Goal: Task Accomplishment & Management: Complete application form

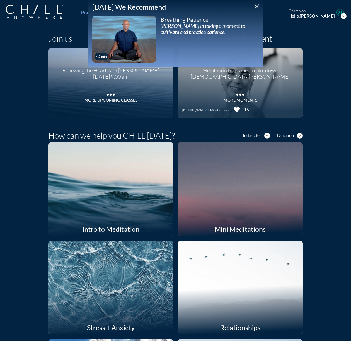
click at [236, 5] on icon "close" at bounding box center [256, 6] width 7 height 7
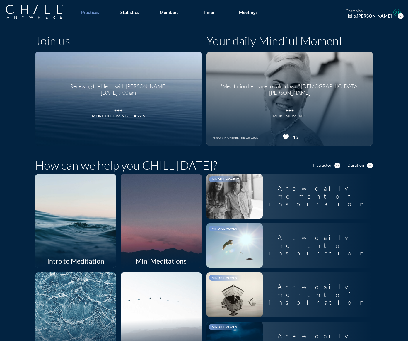
drag, startPoint x: 169, startPoint y: 10, endPoint x: 169, endPoint y: 33, distance: 23.1
click at [169, 10] on div "Members" at bounding box center [169, 12] width 19 height 5
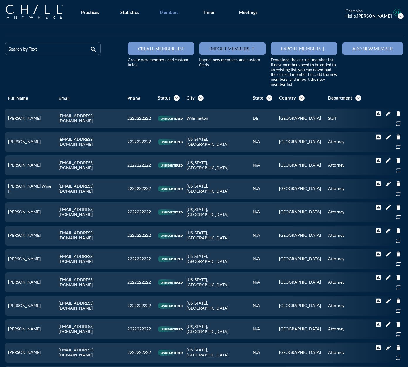
drag, startPoint x: 281, startPoint y: 14, endPoint x: 299, endPoint y: 10, distance: 18.5
click at [236, 14] on div "Practices Statistics Members Timer Meetings champion Hello, [PERSON_NAME] expan…" at bounding box center [204, 12] width 408 height 25
click at [236, 45] on button "Add new member" at bounding box center [372, 48] width 61 height 13
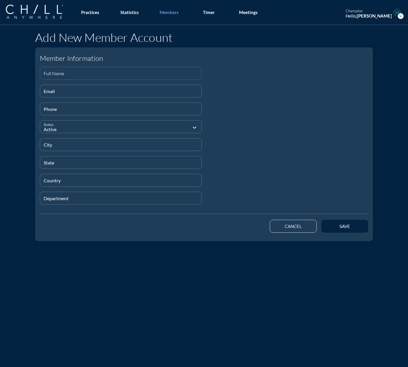
click at [70, 76] on input "Full Name" at bounding box center [121, 75] width 154 height 7
paste input "[PERSON_NAME]"
type input "[PERSON_NAME]"
click at [64, 89] on div "Email" at bounding box center [121, 91] width 154 height 12
paste input "[EMAIL_ADDRESS][DOMAIN_NAME]"
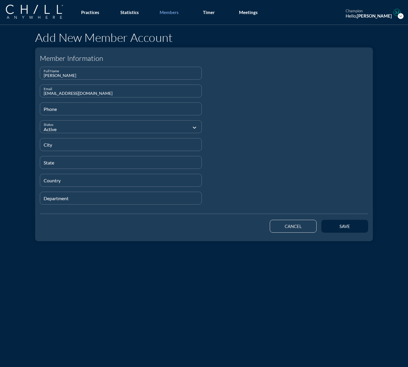
type input "[EMAIL_ADDRESS][DOMAIN_NAME]"
type input "[PHONE_NUMBER]"
type input "[GEOGRAPHIC_DATA]"
type input "GA"
type input "[GEOGRAPHIC_DATA]"
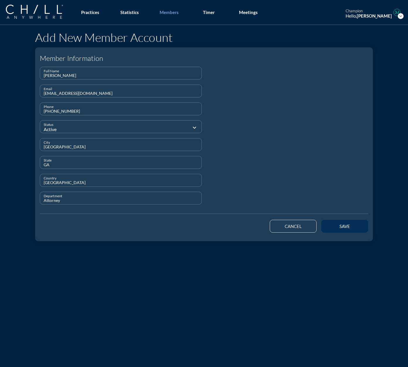
type input "Attorney"
click at [236, 229] on button "save" at bounding box center [344, 226] width 47 height 13
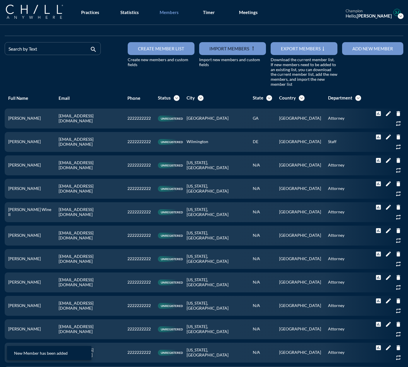
click at [236, 48] on div "Add new member" at bounding box center [372, 48] width 41 height 5
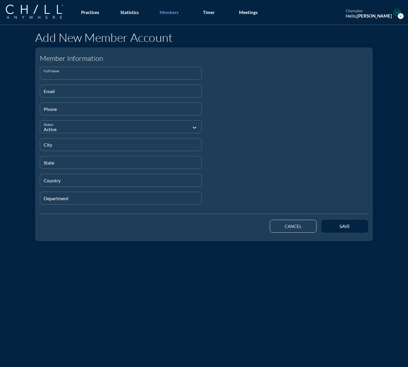
click at [69, 75] on input "Full Name" at bounding box center [121, 75] width 154 height 7
paste input "[PERSON_NAME]"
type input "[PERSON_NAME]"
click at [47, 95] on input "Email" at bounding box center [121, 93] width 154 height 7
paste input "[EMAIL_ADDRESS][DOMAIN_NAME]"
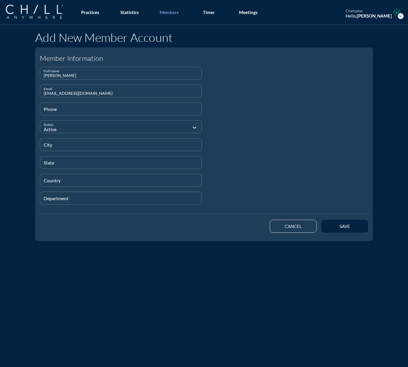
type input "[EMAIL_ADDRESS][DOMAIN_NAME]"
type input "[PHONE_NUMBER]"
type input "Boca Raton"
type input "FL"
type input "[GEOGRAPHIC_DATA]"
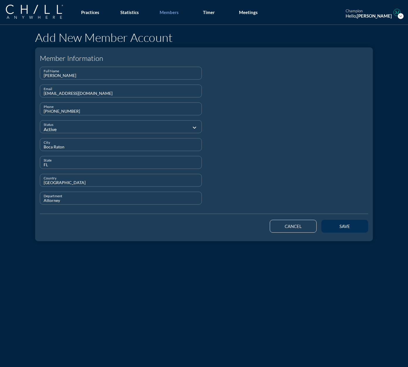
type input "Attorney"
click at [236, 224] on div "save" at bounding box center [345, 226] width 26 height 5
click at [236, 228] on div "cancel" at bounding box center [293, 226] width 26 height 5
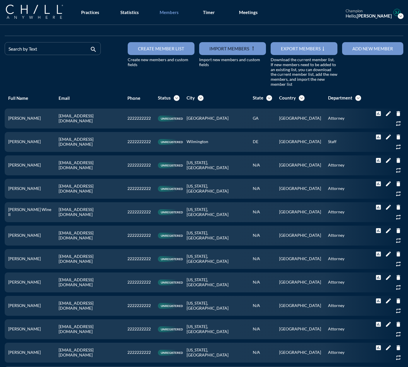
click at [236, 43] on button "Add new member" at bounding box center [372, 48] width 61 height 13
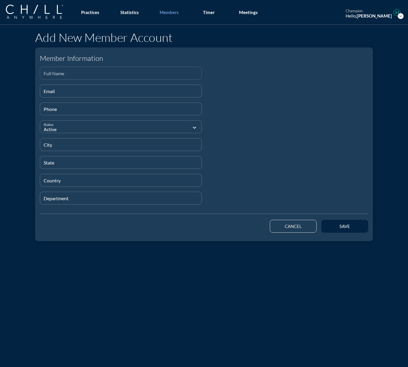
click at [57, 73] on input "Full Name" at bounding box center [121, 75] width 154 height 7
paste input "[PERSON_NAME]"
type input "[PERSON_NAME]"
click at [56, 89] on div "Email" at bounding box center [121, 91] width 154 height 12
paste input "[EMAIL_ADDRESS][DOMAIN_NAME]"
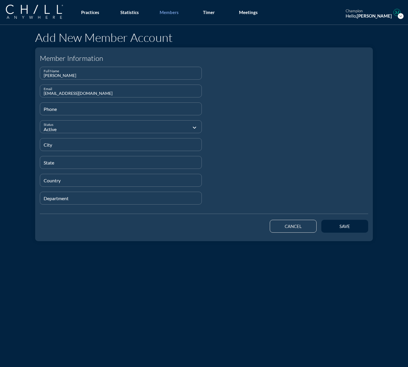
type input "[EMAIL_ADDRESS][DOMAIN_NAME]"
type input "[PHONE_NUMBER]"
type input "[GEOGRAPHIC_DATA]"
type input "MA"
type input "[GEOGRAPHIC_DATA]"
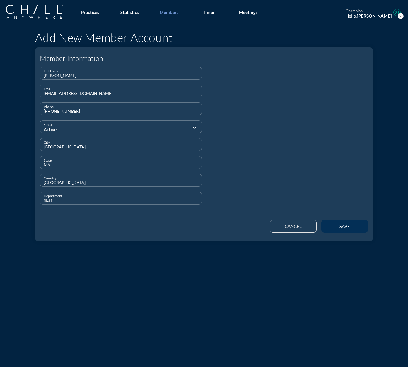
type input "Staff"
click at [236, 229] on button "save" at bounding box center [344, 226] width 47 height 13
click at [236, 221] on div "cancel" at bounding box center [294, 226] width 49 height 16
drag, startPoint x: 277, startPoint y: 223, endPoint x: 255, endPoint y: 233, distance: 24.1
click at [236, 223] on button "cancel" at bounding box center [293, 226] width 47 height 13
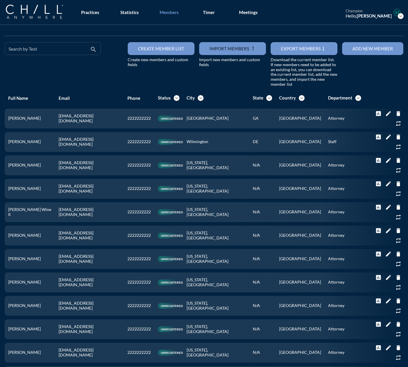
click at [43, 48] on input "Search by Text" at bounding box center [48, 50] width 80 height 7
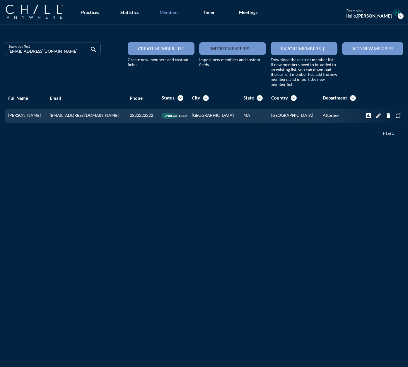
drag, startPoint x: 52, startPoint y: 54, endPoint x: -4, endPoint y: 53, distance: 56.0
click at [0, 53] on html "All Administrative Administrative (non-[PERSON_NAME]) Assistant Associate Attor…" at bounding box center [204, 183] width 408 height 367
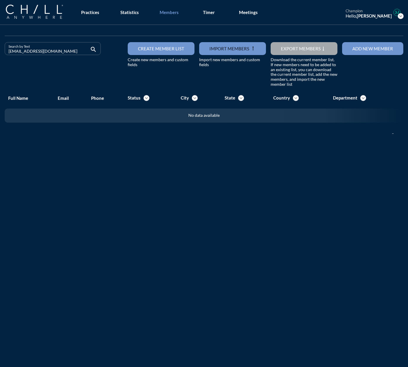
drag, startPoint x: 49, startPoint y: 52, endPoint x: -16, endPoint y: 51, distance: 65.6
click at [0, 51] on html "All Administrative Administrative (non-[PERSON_NAME]) Assistant Associate Attor…" at bounding box center [204, 183] width 408 height 367
drag, startPoint x: 60, startPoint y: 50, endPoint x: -79, endPoint y: 50, distance: 139.1
click at [0, 50] on html "All Administrative Administrative (non-[PERSON_NAME]) Assistant Associate Attor…" at bounding box center [204, 183] width 408 height 367
drag, startPoint x: 51, startPoint y: 53, endPoint x: -7, endPoint y: 55, distance: 58.0
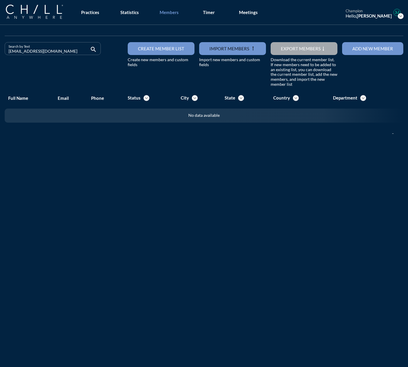
click at [0, 55] on html "All Administrative Administrative (non-[PERSON_NAME]) Assistant Associate Attor…" at bounding box center [204, 183] width 408 height 367
drag, startPoint x: 51, startPoint y: 52, endPoint x: -23, endPoint y: 53, distance: 74.1
click at [0, 53] on html "All Administrative Administrative (non-[PERSON_NAME]) Assistant Associate Attor…" at bounding box center [204, 183] width 408 height 367
drag, startPoint x: 48, startPoint y: 52, endPoint x: -33, endPoint y: 54, distance: 80.6
click at [0, 54] on html "All Administrative Administrative (non-[PERSON_NAME]) Assistant Associate Attor…" at bounding box center [204, 183] width 408 height 367
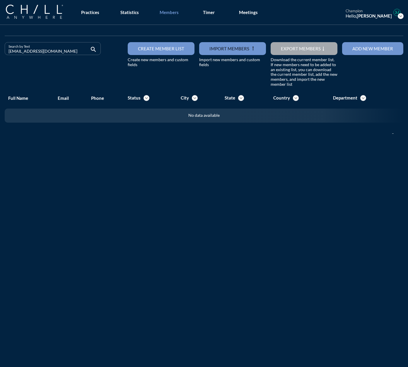
drag, startPoint x: 80, startPoint y: 53, endPoint x: -66, endPoint y: 54, distance: 145.3
click at [0, 54] on html "All Administrative Administrative (non-[PERSON_NAME]) Assistant Associate Attor…" at bounding box center [204, 183] width 408 height 367
drag, startPoint x: 76, startPoint y: 46, endPoint x: -55, endPoint y: 52, distance: 131.0
click at [0, 52] on html "All Administrative Administrative (non-[PERSON_NAME]) Assistant Associate Attor…" at bounding box center [204, 183] width 408 height 367
drag, startPoint x: 65, startPoint y: 52, endPoint x: -16, endPoint y: 53, distance: 80.6
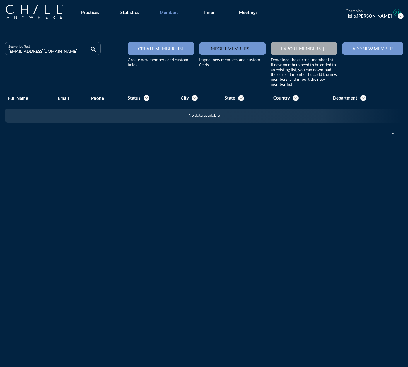
click at [0, 53] on html "All Administrative Administrative (non-[PERSON_NAME]) Assistant Associate Attor…" at bounding box center [204, 183] width 408 height 367
drag, startPoint x: 61, startPoint y: 50, endPoint x: -3, endPoint y: 51, distance: 63.9
click at [0, 51] on html "All Administrative Administrative (non-[PERSON_NAME]) Assistant Associate Attor…" at bounding box center [204, 183] width 408 height 367
drag, startPoint x: 53, startPoint y: 51, endPoint x: -4, endPoint y: 50, distance: 57.1
click at [0, 50] on html "All Administrative Administrative (non-[PERSON_NAME]) Assistant Associate Attor…" at bounding box center [204, 183] width 408 height 367
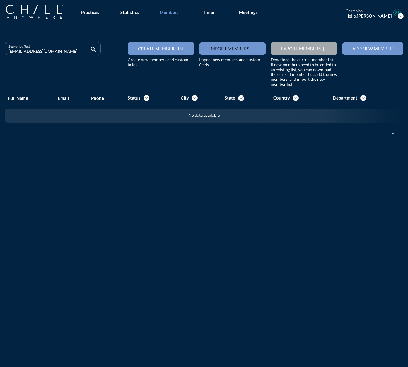
drag, startPoint x: 52, startPoint y: 51, endPoint x: -33, endPoint y: 54, distance: 85.3
click at [0, 54] on html "All Administrative Administrative (non-[PERSON_NAME]) Assistant Associate Attor…" at bounding box center [204, 183] width 408 height 367
drag, startPoint x: 57, startPoint y: 53, endPoint x: -67, endPoint y: 49, distance: 124.6
click at [0, 49] on html "All Administrative Administrative (non-[PERSON_NAME]) Assistant Associate Attor…" at bounding box center [204, 183] width 408 height 367
drag, startPoint x: 86, startPoint y: 51, endPoint x: -43, endPoint y: 44, distance: 129.1
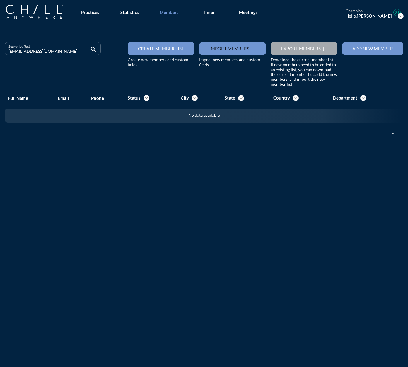
click at [0, 44] on html "All Administrative Administrative (non-[PERSON_NAME]) Assistant Associate Attor…" at bounding box center [204, 183] width 408 height 367
drag, startPoint x: 64, startPoint y: 52, endPoint x: -20, endPoint y: 54, distance: 84.4
click at [0, 54] on html "All Administrative Administrative (non-[PERSON_NAME]) Assistant Associate Attor…" at bounding box center [204, 183] width 408 height 367
drag, startPoint x: 53, startPoint y: 50, endPoint x: -28, endPoint y: 49, distance: 81.1
click at [0, 49] on html "All Administrative Administrative (non-[PERSON_NAME]) Assistant Associate Attor…" at bounding box center [204, 183] width 408 height 367
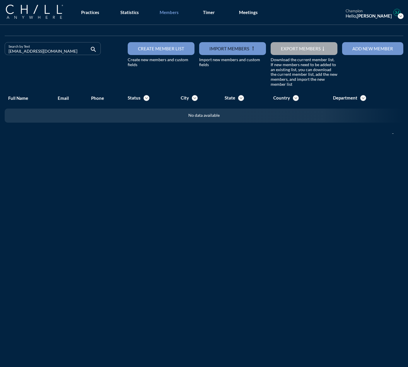
drag, startPoint x: 54, startPoint y: 52, endPoint x: -4, endPoint y: 52, distance: 57.7
click at [0, 52] on html "All Administrative Administrative (non-[PERSON_NAME]) Assistant Associate Attor…" at bounding box center [204, 183] width 408 height 367
drag, startPoint x: 63, startPoint y: 53, endPoint x: -26, endPoint y: 46, distance: 89.3
click at [0, 46] on html "All Administrative Administrative (non-[PERSON_NAME]) Assistant Associate Attor…" at bounding box center [204, 183] width 408 height 367
drag, startPoint x: 56, startPoint y: 54, endPoint x: -36, endPoint y: 51, distance: 92.6
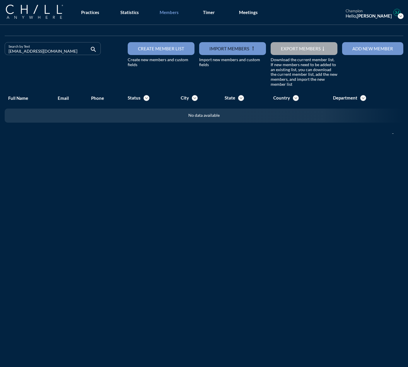
click at [0, 51] on html "All Administrative Administrative (non-[PERSON_NAME]) Assistant Associate Attor…" at bounding box center [204, 183] width 408 height 367
drag, startPoint x: 58, startPoint y: 50, endPoint x: -13, endPoint y: 50, distance: 71.5
click at [0, 50] on html "All Administrative Administrative (non-[PERSON_NAME]) Assistant Associate Attor…" at bounding box center [204, 183] width 408 height 367
drag, startPoint x: -29, startPoint y: 52, endPoint x: -51, endPoint y: 51, distance: 21.4
click at [0, 51] on html "All Administrative Administrative (non-[PERSON_NAME]) Assistant Associate Attor…" at bounding box center [204, 183] width 408 height 367
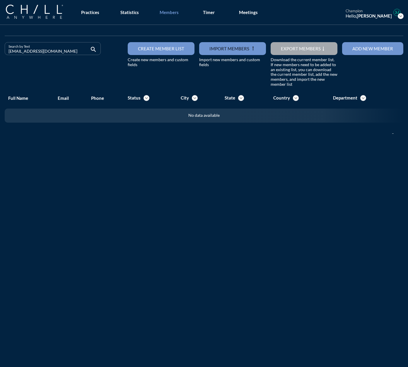
drag, startPoint x: 54, startPoint y: 53, endPoint x: -27, endPoint y: 52, distance: 80.3
click at [0, 52] on html "All Administrative Administrative (non-[PERSON_NAME]) Assistant Associate Attor…" at bounding box center [204, 183] width 408 height 367
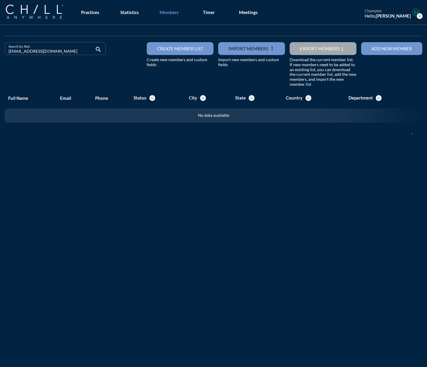
drag, startPoint x: 50, startPoint y: 50, endPoint x: -11, endPoint y: 51, distance: 61.2
click at [0, 51] on html "All Administrative Administrative (non-[PERSON_NAME]) Assistant Associate Attor…" at bounding box center [213, 183] width 427 height 367
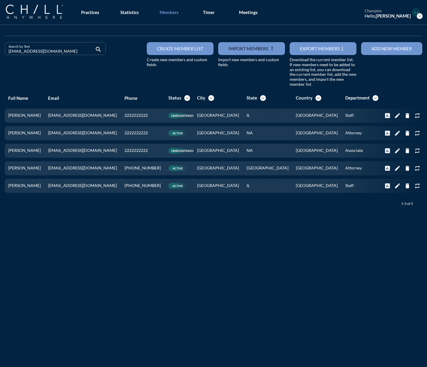
drag, startPoint x: 59, startPoint y: 50, endPoint x: -10, endPoint y: 49, distance: 69.1
click at [0, 49] on html "All Administrative Administrative (non-[PERSON_NAME]) Assistant Associate Attor…" at bounding box center [213, 183] width 427 height 367
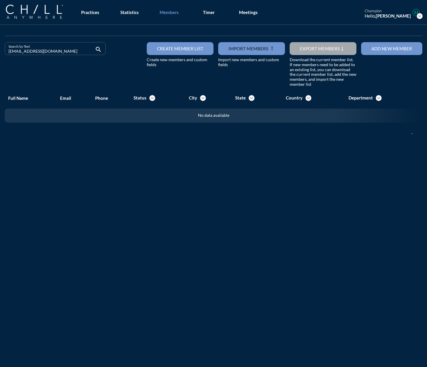
drag, startPoint x: 52, startPoint y: 49, endPoint x: -38, endPoint y: 45, distance: 90.9
click at [0, 45] on html "All Administrative Administrative (non-[PERSON_NAME]) Assistant Associate Attor…" at bounding box center [213, 183] width 427 height 367
drag, startPoint x: 52, startPoint y: 50, endPoint x: 0, endPoint y: 49, distance: 51.6
click at [0, 49] on div "Search by Text [EMAIL_ADDRESS][DOMAIN_NAME] search Create member list Create ne…" at bounding box center [213, 86] width 427 height 122
drag, startPoint x: 49, startPoint y: 51, endPoint x: -28, endPoint y: 52, distance: 76.8
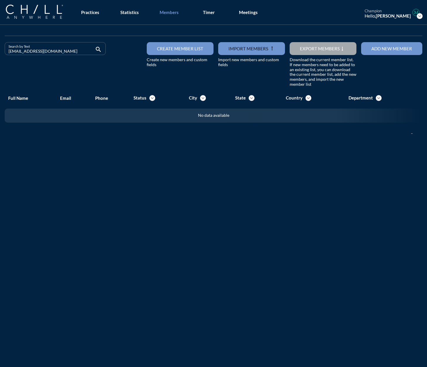
click at [0, 52] on html "All Administrative Administrative (non-[PERSON_NAME]) Assistant Associate Attor…" at bounding box center [213, 183] width 427 height 367
drag, startPoint x: 59, startPoint y: 51, endPoint x: -5, endPoint y: 54, distance: 64.5
click at [0, 54] on html "All Administrative Administrative (non-[PERSON_NAME]) Assistant Associate Attor…" at bounding box center [213, 183] width 427 height 367
drag, startPoint x: 52, startPoint y: 52, endPoint x: -5, endPoint y: 52, distance: 57.4
click at [0, 52] on html "All Administrative Administrative (non-[PERSON_NAME]) Assistant Associate Attor…" at bounding box center [213, 183] width 427 height 367
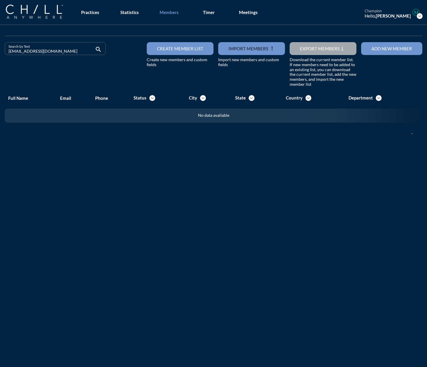
drag, startPoint x: 59, startPoint y: 50, endPoint x: -52, endPoint y: 47, distance: 110.8
click at [0, 47] on html "All Administrative Administrative (non-[PERSON_NAME]) Assistant Associate Attor…" at bounding box center [213, 183] width 427 height 367
drag, startPoint x: 76, startPoint y: 51, endPoint x: -76, endPoint y: 53, distance: 152.0
click at [0, 53] on html "All Administrative Administrative (non-[PERSON_NAME]) Assistant Associate Attor…" at bounding box center [213, 183] width 427 height 367
drag, startPoint x: 55, startPoint y: 48, endPoint x: -6, endPoint y: 47, distance: 61.5
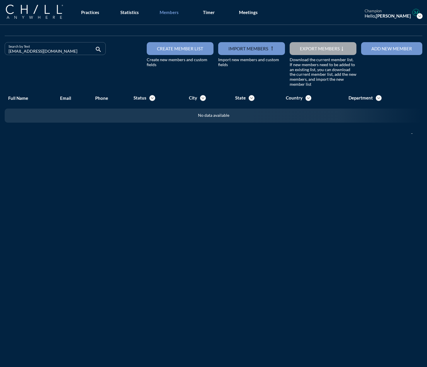
click at [0, 47] on html "All Administrative Administrative (non-[PERSON_NAME]) Assistant Associate Attor…" at bounding box center [213, 183] width 427 height 367
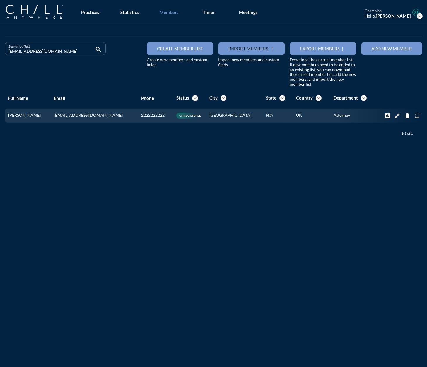
drag, startPoint x: 49, startPoint y: 50, endPoint x: -44, endPoint y: 47, distance: 92.6
click at [0, 47] on html "All Administrative Administrative (non-[PERSON_NAME]) Assistant Associate Attor…" at bounding box center [213, 183] width 427 height 367
drag, startPoint x: 59, startPoint y: 49, endPoint x: -42, endPoint y: 48, distance: 100.8
click at [0, 48] on html "All Administrative Administrative (non-[PERSON_NAME]) Assistant Associate Attor…" at bounding box center [213, 183] width 427 height 367
drag, startPoint x: 54, startPoint y: 54, endPoint x: -57, endPoint y: 53, distance: 111.3
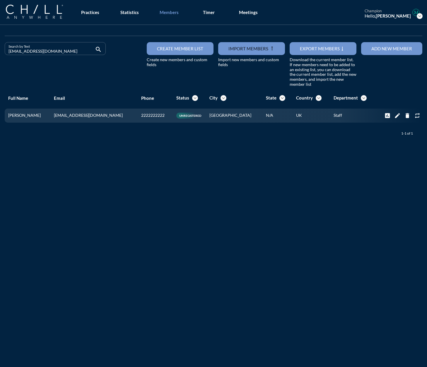
click at [0, 53] on html "All Administrative Administrative (non-[PERSON_NAME]) Assistant Associate Attor…" at bounding box center [213, 183] width 427 height 367
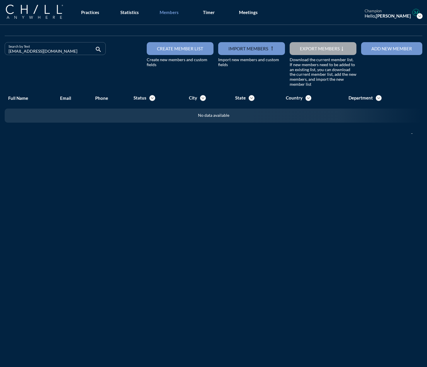
drag, startPoint x: 66, startPoint y: 54, endPoint x: -30, endPoint y: 54, distance: 96.1
click at [0, 54] on html "All Administrative Administrative (non-[PERSON_NAME]) Assistant Associate Attor…" at bounding box center [213, 183] width 427 height 367
drag, startPoint x: 62, startPoint y: 52, endPoint x: -48, endPoint y: 50, distance: 110.4
click at [0, 50] on html "All Administrative Administrative (non-[PERSON_NAME]) Assistant Associate Attor…" at bounding box center [213, 183] width 427 height 367
drag, startPoint x: 59, startPoint y: 53, endPoint x: -86, endPoint y: 52, distance: 145.0
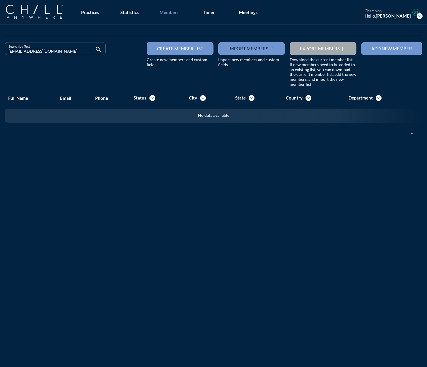
click at [0, 52] on html "All Administrative Administrative (non-[PERSON_NAME]) Assistant Associate Attor…" at bounding box center [213, 183] width 427 height 367
drag, startPoint x: 58, startPoint y: 55, endPoint x: -42, endPoint y: 55, distance: 99.9
click at [0, 55] on html "All Administrative Administrative (non-[PERSON_NAME]) Assistant Associate Attor…" at bounding box center [213, 183] width 427 height 367
drag, startPoint x: 69, startPoint y: 52, endPoint x: -52, endPoint y: 58, distance: 120.9
click at [0, 58] on html "All Administrative Administrative (non-[PERSON_NAME]) Assistant Associate Attor…" at bounding box center [213, 183] width 427 height 367
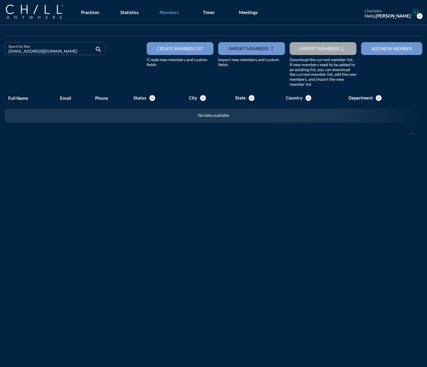
drag, startPoint x: 64, startPoint y: 52, endPoint x: -26, endPoint y: 52, distance: 89.9
click at [0, 52] on html "All Administrative Administrative (non-[PERSON_NAME]) Assistant Associate Attor…" at bounding box center [213, 183] width 427 height 367
drag, startPoint x: 81, startPoint y: 52, endPoint x: -77, endPoint y: 53, distance: 158.5
click at [0, 53] on html "All Administrative Administrative (non-[PERSON_NAME]) Assistant Associate Attor…" at bounding box center [213, 183] width 427 height 367
drag, startPoint x: 67, startPoint y: 53, endPoint x: -12, endPoint y: 53, distance: 78.5
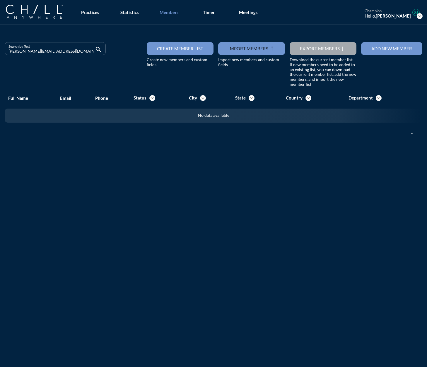
click at [0, 53] on html "All Administrative Administrative (non-[PERSON_NAME]) Assistant Associate Attor…" at bounding box center [213, 183] width 427 height 367
drag, startPoint x: 52, startPoint y: 54, endPoint x: -31, endPoint y: 54, distance: 83.2
click at [0, 54] on html "All Administrative Administrative (non-[PERSON_NAME]) Assistant Associate Attor…" at bounding box center [213, 183] width 427 height 367
drag, startPoint x: 71, startPoint y: 51, endPoint x: -127, endPoint y: 43, distance: 197.6
click at [0, 43] on html "All Administrative Administrative (non-[PERSON_NAME]) Assistant Associate Attor…" at bounding box center [213, 183] width 427 height 367
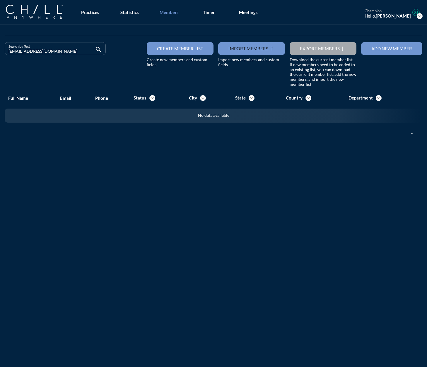
drag, startPoint x: 54, startPoint y: 55, endPoint x: -52, endPoint y: 50, distance: 106.4
click at [0, 50] on html "All Administrative Administrative (non-[PERSON_NAME]) Assistant Associate Attor…" at bounding box center [213, 183] width 427 height 367
drag, startPoint x: 59, startPoint y: 54, endPoint x: -10, endPoint y: 42, distance: 70.1
click at [0, 42] on html "All Administrative Administrative (non-[PERSON_NAME]) Assistant Associate Attor…" at bounding box center [213, 183] width 427 height 367
drag, startPoint x: 72, startPoint y: 52, endPoint x: -20, endPoint y: 50, distance: 92.0
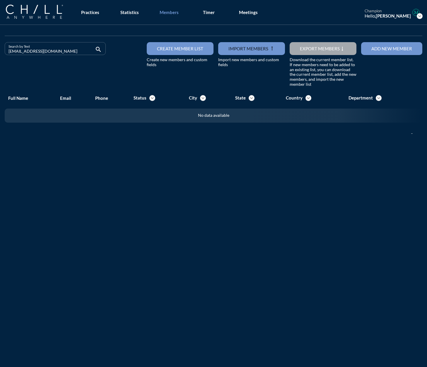
click at [0, 50] on html "All Administrative Administrative (non-[PERSON_NAME]) Assistant Associate Attor…" at bounding box center [213, 183] width 427 height 367
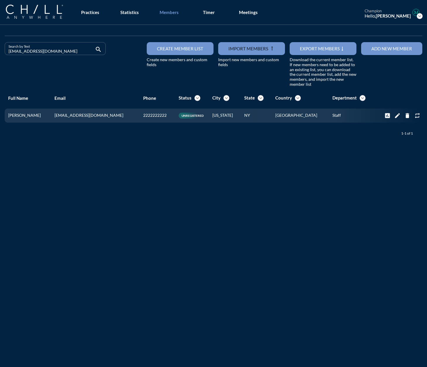
drag, startPoint x: 57, startPoint y: 52, endPoint x: -30, endPoint y: 52, distance: 86.7
click at [0, 52] on html "All Administrative Administrative (non-[PERSON_NAME]) Assistant Associate Attor…" at bounding box center [213, 183] width 427 height 367
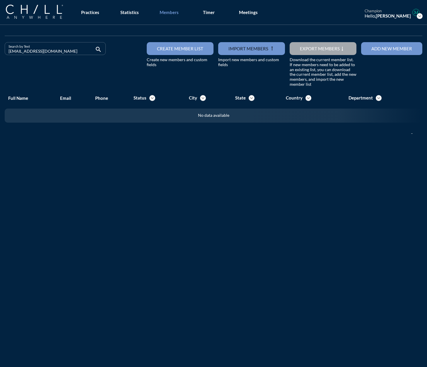
drag, startPoint x: 52, startPoint y: 51, endPoint x: -17, endPoint y: 53, distance: 69.5
click at [0, 53] on html "All Administrative Administrative (non-[PERSON_NAME]) Assistant Associate Attor…" at bounding box center [213, 183] width 427 height 367
drag, startPoint x: 55, startPoint y: 52, endPoint x: -36, endPoint y: 56, distance: 91.5
click at [0, 56] on html "All Administrative Administrative (non-[PERSON_NAME]) Assistant Associate Attor…" at bounding box center [213, 183] width 427 height 367
drag, startPoint x: 50, startPoint y: 53, endPoint x: -11, endPoint y: 54, distance: 60.6
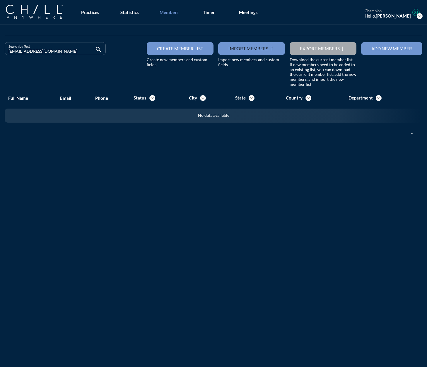
click at [0, 54] on html "All Administrative Administrative (non-[PERSON_NAME]) Assistant Associate Attor…" at bounding box center [213, 183] width 427 height 367
drag, startPoint x: 67, startPoint y: 50, endPoint x: 0, endPoint y: 51, distance: 67.7
click at [0, 51] on html "All Administrative Administrative (non-[PERSON_NAME]) Assistant Associate Attor…" at bounding box center [213, 183] width 427 height 367
drag, startPoint x: 65, startPoint y: 52, endPoint x: -9, endPoint y: 53, distance: 74.1
click at [0, 53] on html "All Administrative Administrative (non-[PERSON_NAME]) Assistant Associate Attor…" at bounding box center [213, 183] width 427 height 367
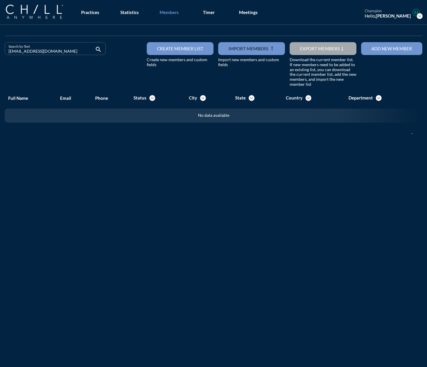
drag, startPoint x: 67, startPoint y: 51, endPoint x: -98, endPoint y: 49, distance: 165.2
click at [0, 49] on html "All Administrative Administrative (non-[PERSON_NAME]) Assistant Associate Attor…" at bounding box center [213, 183] width 427 height 367
type input "[EMAIL_ADDRESS][DOMAIN_NAME]"
click at [236, 50] on div "Add new member" at bounding box center [391, 48] width 41 height 5
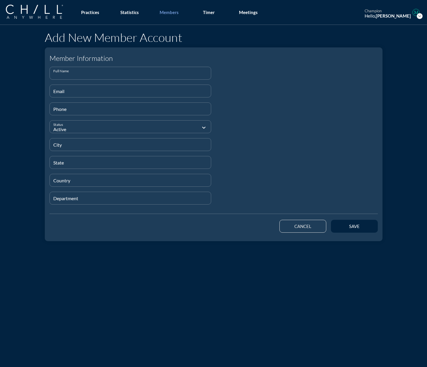
click at [57, 73] on input "Full Name" at bounding box center [130, 75] width 154 height 7
paste input "[PERSON_NAME]"
type input "[PERSON_NAME]"
click at [97, 92] on input "Email" at bounding box center [130, 93] width 154 height 7
paste input "[EMAIL_ADDRESS][DOMAIN_NAME]"
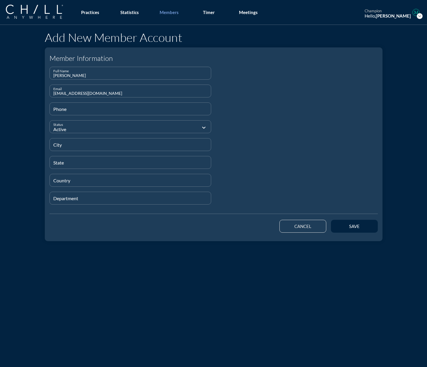
type input "[EMAIL_ADDRESS][DOMAIN_NAME]"
type input "[PHONE_NUMBER]"
type input "[GEOGRAPHIC_DATA]"
type input "IL"
type input "[GEOGRAPHIC_DATA]"
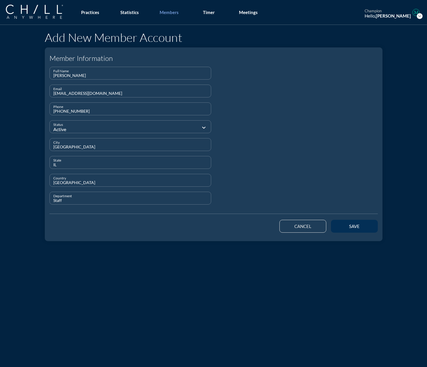
type input "Staff"
click at [236, 227] on div "save" at bounding box center [354, 226] width 26 height 5
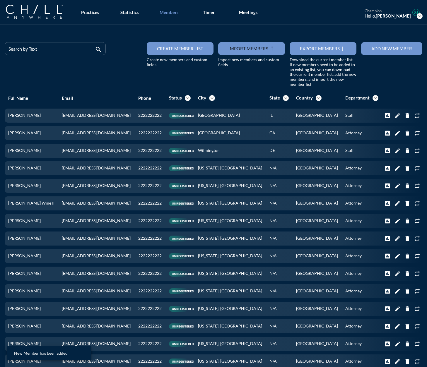
click at [236, 45] on button "Add new member" at bounding box center [391, 48] width 61 height 13
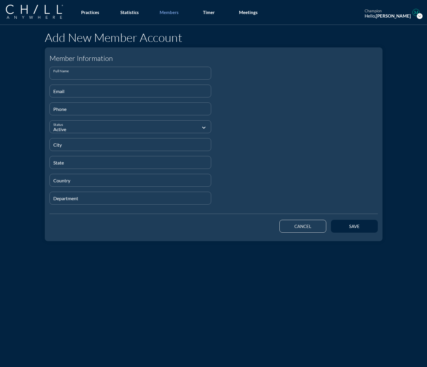
click at [95, 73] on input "Full Name" at bounding box center [130, 75] width 154 height 7
paste input "[PERSON_NAME]"
type input "[PERSON_NAME]"
click at [53, 93] on input "Email" at bounding box center [130, 93] width 154 height 7
paste input "[EMAIL_ADDRESS][DOMAIN_NAME]"
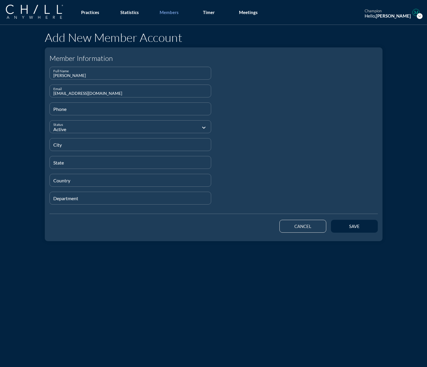
type input "[EMAIL_ADDRESS][DOMAIN_NAME]"
type input "[PHONE_NUMBER]"
type input "[GEOGRAPHIC_DATA]"
type input "IL"
type input "[GEOGRAPHIC_DATA]"
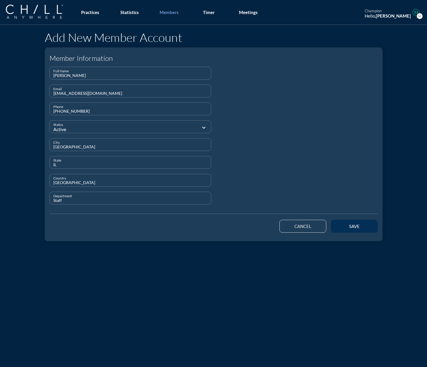
type input "Staff"
click at [236, 226] on button "save" at bounding box center [354, 226] width 47 height 13
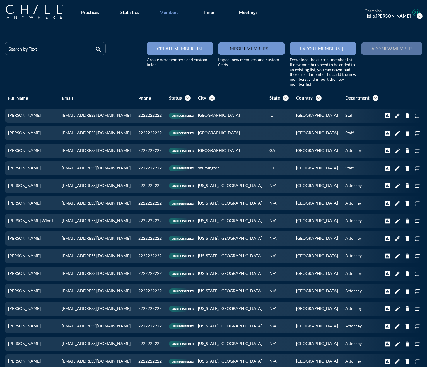
click at [236, 52] on button "Add new member" at bounding box center [391, 48] width 61 height 13
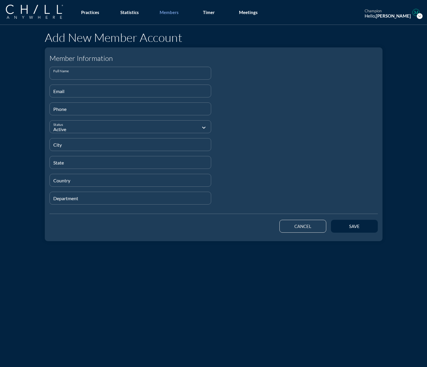
click at [71, 72] on input "Full Name" at bounding box center [130, 75] width 154 height 7
paste input "[PERSON_NAME]"
type input "[PERSON_NAME]"
click at [102, 94] on input "Email" at bounding box center [130, 93] width 154 height 7
paste input "[EMAIL_ADDRESS][DOMAIN_NAME]"
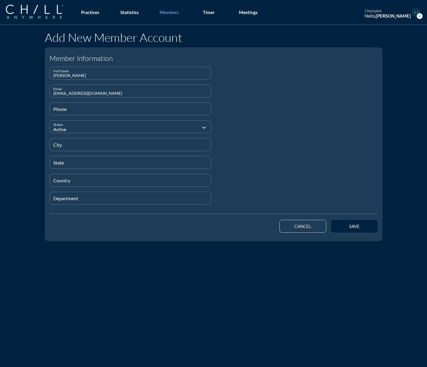
type input "[EMAIL_ADDRESS][DOMAIN_NAME]"
type input "[PHONE_NUMBER]"
type input "[GEOGRAPHIC_DATA]"
type input "IL"
type input "[GEOGRAPHIC_DATA]"
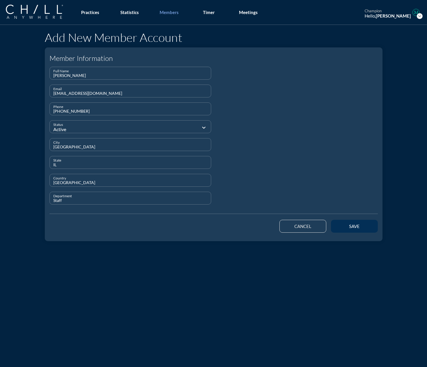
type input "Staff"
click at [236, 221] on button "save" at bounding box center [354, 226] width 47 height 13
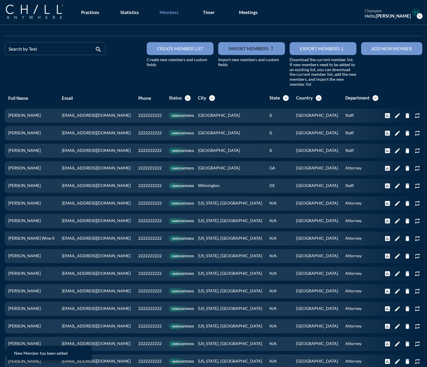
click at [236, 53] on button "Add new member" at bounding box center [391, 48] width 61 height 13
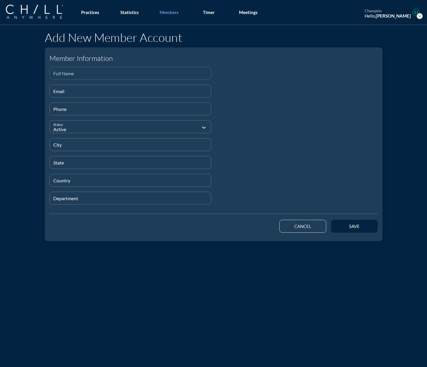
click at [81, 76] on input "Full Name" at bounding box center [130, 75] width 154 height 7
paste input "[PERSON_NAME]"
type input "[PERSON_NAME]"
click at [84, 90] on input "Email" at bounding box center [130, 93] width 154 height 7
paste input "[EMAIL_ADDRESS][DOMAIN_NAME]"
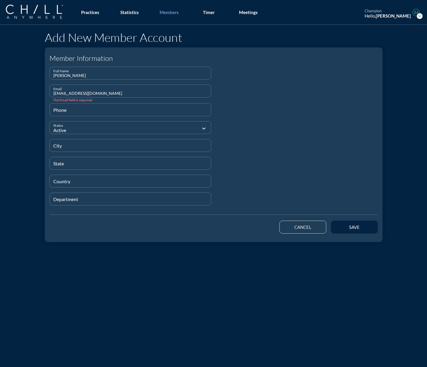
type input "[EMAIL_ADDRESS][DOMAIN_NAME]"
type input "[PHONE_NUMBER]"
type input "[GEOGRAPHIC_DATA]"
type input "IL"
type input "[GEOGRAPHIC_DATA]"
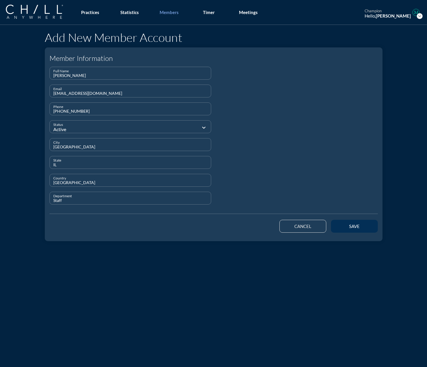
type input "Staff"
click at [236, 225] on div "save" at bounding box center [354, 226] width 26 height 5
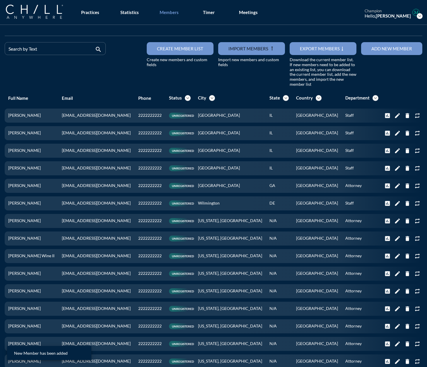
click at [236, 48] on div "Add new member" at bounding box center [391, 48] width 41 height 5
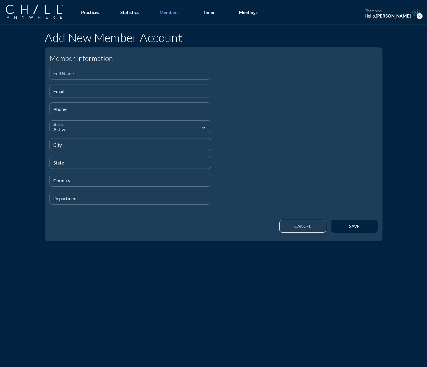
click at [160, 72] on input "Full Name" at bounding box center [130, 75] width 154 height 7
paste input "[PERSON_NAME]"
type input "[PERSON_NAME]"
click at [109, 95] on input "Email" at bounding box center [130, 93] width 154 height 7
paste input "[EMAIL_ADDRESS][DOMAIN_NAME]"
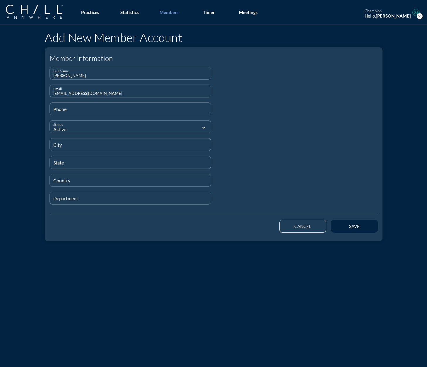
type input "[EMAIL_ADDRESS][DOMAIN_NAME]"
type input "[PHONE_NUMBER]"
type input "[GEOGRAPHIC_DATA]"
type input "IL"
type input "[GEOGRAPHIC_DATA]"
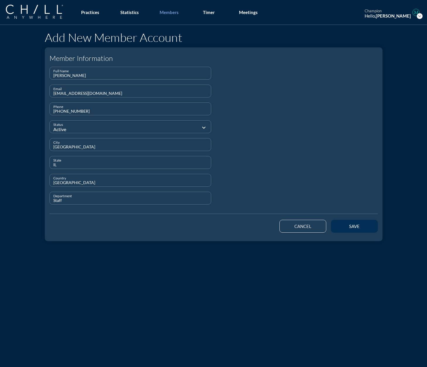
type input "Staff"
click at [236, 226] on div "save" at bounding box center [354, 226] width 26 height 5
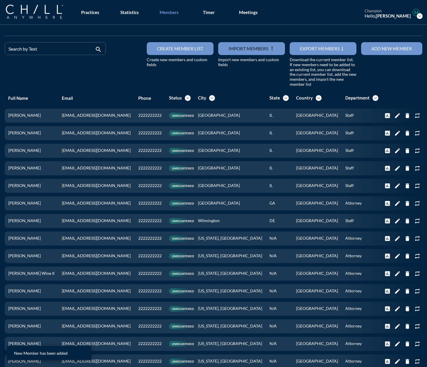
click at [236, 53] on button "Add new member" at bounding box center [391, 48] width 61 height 13
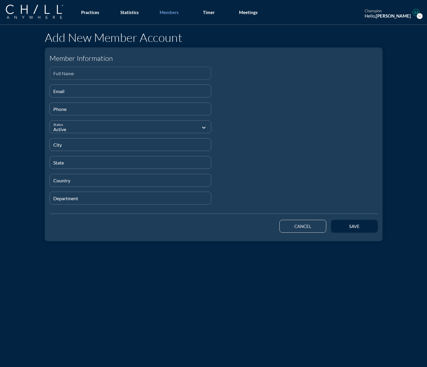
click at [79, 75] on input "Full Name" at bounding box center [130, 75] width 154 height 7
paste input "[PERSON_NAME]"
type input "[PERSON_NAME]"
click at [93, 92] on input "Email" at bounding box center [130, 93] width 154 height 7
paste input "[EMAIL_ADDRESS][DOMAIN_NAME]"
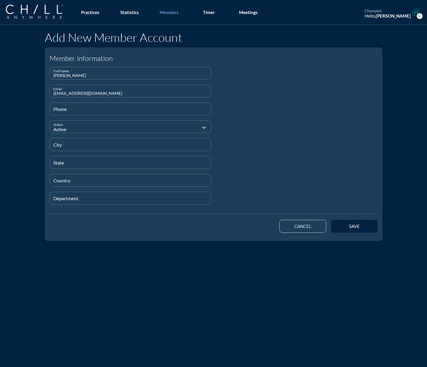
type input "[EMAIL_ADDRESS][DOMAIN_NAME]"
type input "[PHONE_NUMBER]"
type input "[GEOGRAPHIC_DATA]"
type input "IL"
type input "[GEOGRAPHIC_DATA]"
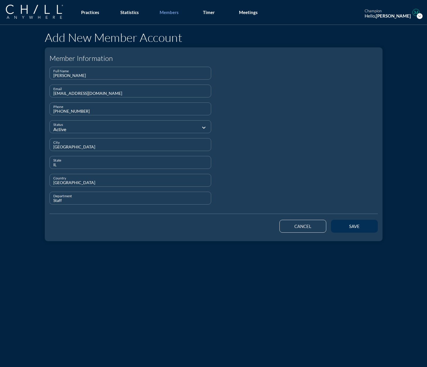
type input "Staff"
click at [236, 225] on div "save" at bounding box center [354, 226] width 26 height 5
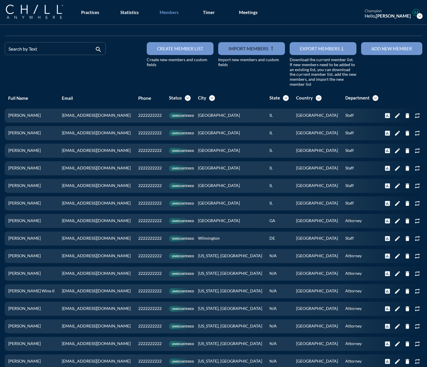
click at [236, 51] on div "Add new member" at bounding box center [391, 48] width 41 height 5
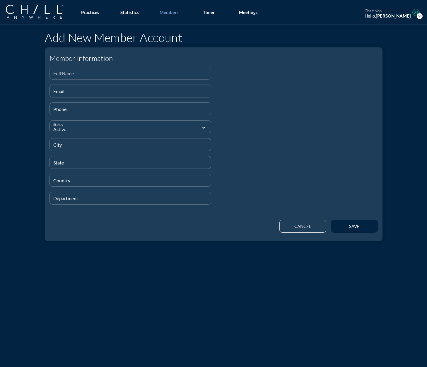
click at [60, 75] on input "Full Name" at bounding box center [130, 75] width 154 height 7
paste input "[PERSON_NAME]"
type input "[PERSON_NAME]"
click at [54, 93] on input "Email" at bounding box center [130, 93] width 154 height 7
paste input "[EMAIL_ADDRESS][DOMAIN_NAME]"
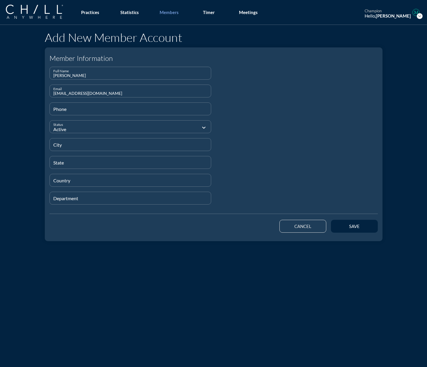
type input "[EMAIL_ADDRESS][DOMAIN_NAME]"
type input "[PHONE_NUMBER]"
type input "[GEOGRAPHIC_DATA]"
type input "IL"
type input "[GEOGRAPHIC_DATA]"
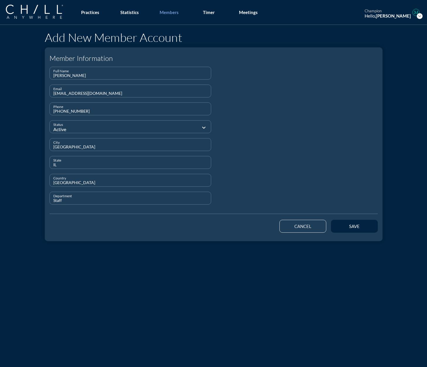
click at [56, 201] on input "Staff" at bounding box center [130, 200] width 154 height 7
type input "Attorney"
click at [236, 229] on button "save" at bounding box center [354, 226] width 47 height 13
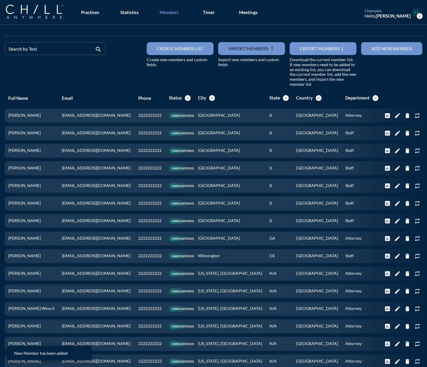
click at [236, 50] on div "Add new member" at bounding box center [391, 48] width 41 height 5
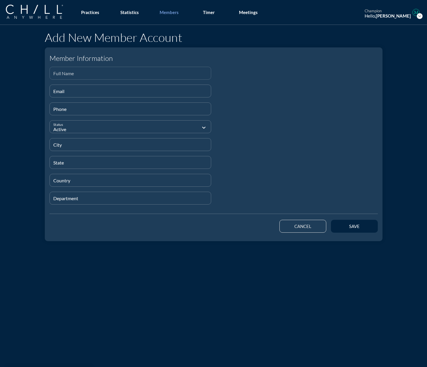
click at [63, 79] on input "Full Name" at bounding box center [130, 75] width 154 height 7
paste input "[PERSON_NAME]"
type input "[PERSON_NAME]"
click at [62, 92] on input "Email" at bounding box center [130, 93] width 154 height 7
paste input "[EMAIL_ADDRESS][DOMAIN_NAME]"
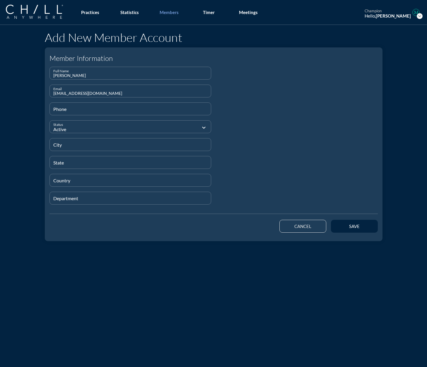
type input "[EMAIL_ADDRESS][DOMAIN_NAME]"
type input "[PHONE_NUMBER]"
type input "[GEOGRAPHIC_DATA]"
type input "IL"
type input "[GEOGRAPHIC_DATA]"
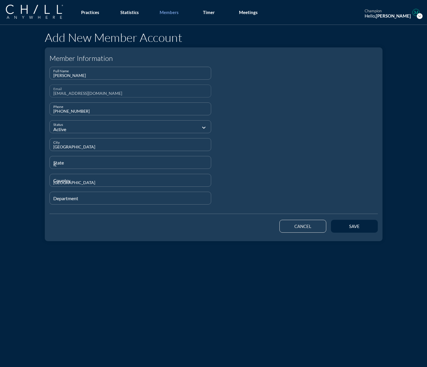
type input "Attorney"
click at [236, 228] on div "save" at bounding box center [354, 226] width 26 height 5
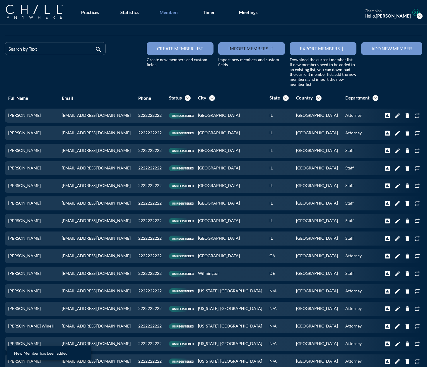
click at [236, 51] on button "Add new member" at bounding box center [391, 48] width 61 height 13
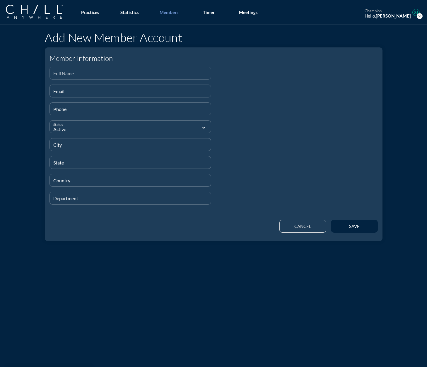
click at [75, 73] on input "Full Name" at bounding box center [130, 75] width 154 height 7
paste input "[PERSON_NAME]"
type input "[PERSON_NAME]"
click at [55, 94] on input "Email" at bounding box center [130, 93] width 154 height 7
paste input "[EMAIL_ADDRESS][DOMAIN_NAME]"
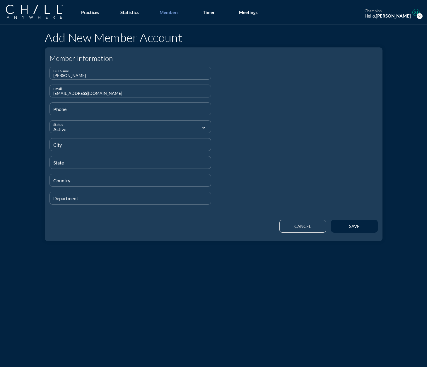
type input "[EMAIL_ADDRESS][DOMAIN_NAME]"
type input "[PHONE_NUMBER]"
type input "[GEOGRAPHIC_DATA]"
type input "IL"
type input "[GEOGRAPHIC_DATA]"
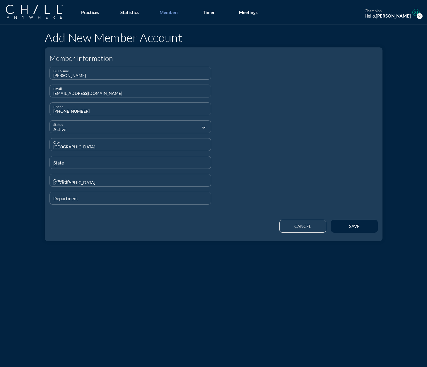
type input "Attorney"
click at [236, 228] on div "save" at bounding box center [354, 226] width 26 height 5
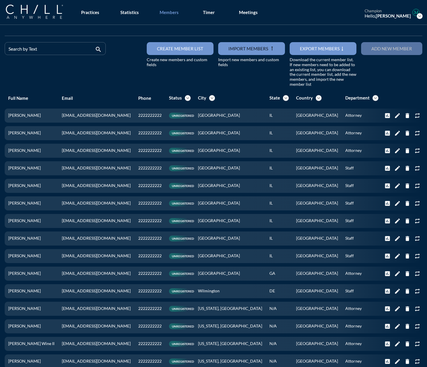
click at [236, 49] on div "Add new member" at bounding box center [391, 48] width 41 height 5
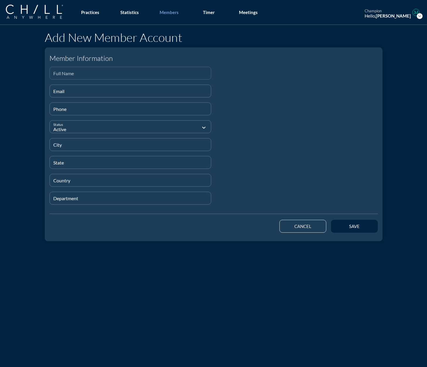
click at [60, 68] on div "Full Name" at bounding box center [130, 73] width 154 height 12
paste input "[PERSON_NAME]"
type input "[PERSON_NAME]"
click at [87, 94] on input "Email" at bounding box center [130, 93] width 154 height 7
paste input "[EMAIL_ADDRESS][DOMAIN_NAME]"
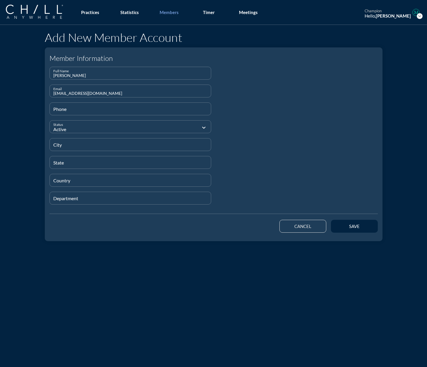
type input "[EMAIL_ADDRESS][DOMAIN_NAME]"
type input "[PHONE_NUMBER]"
type input "[GEOGRAPHIC_DATA]"
type input "IL"
type input "[GEOGRAPHIC_DATA]"
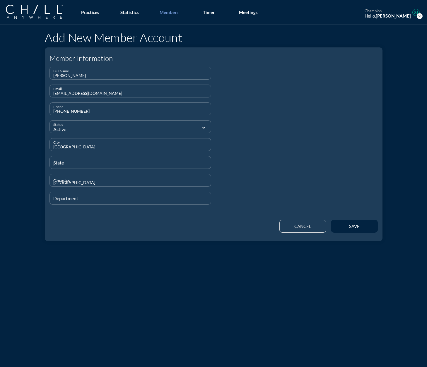
type input "Attorney"
click at [236, 225] on button "save" at bounding box center [354, 226] width 47 height 13
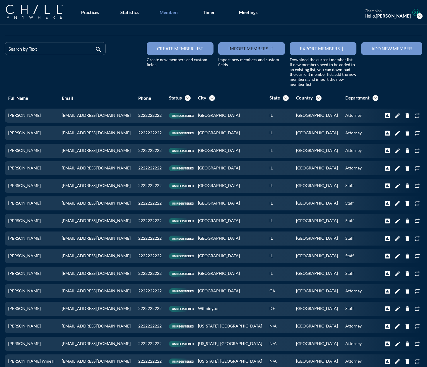
click at [236, 47] on div "Add new member" at bounding box center [391, 48] width 41 height 5
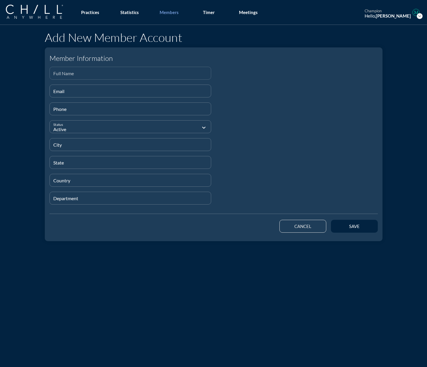
click at [93, 73] on input "Full Name" at bounding box center [130, 75] width 154 height 7
paste input "[PERSON_NAME]"
type input "[PERSON_NAME]"
click at [98, 91] on input "Email" at bounding box center [130, 93] width 154 height 7
paste input "[EMAIL_ADDRESS][DOMAIN_NAME]"
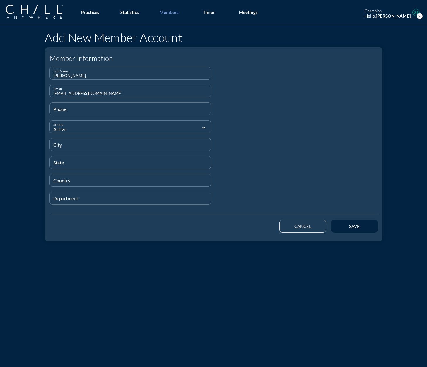
type input "[EMAIL_ADDRESS][DOMAIN_NAME]"
type input "[PHONE_NUMBER]"
type input "[GEOGRAPHIC_DATA]"
type input "IL"
type input "[GEOGRAPHIC_DATA]"
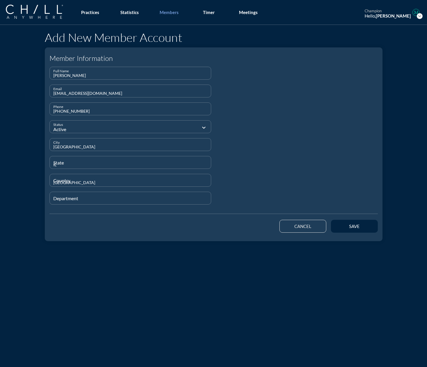
type input "Attorney"
click at [236, 229] on button "save" at bounding box center [354, 226] width 47 height 13
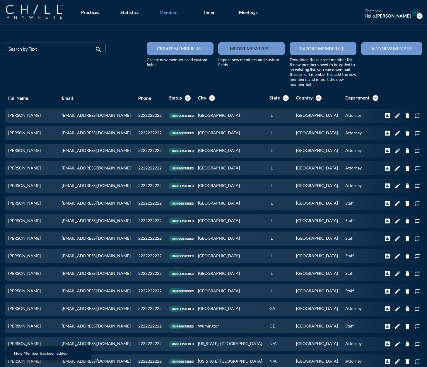
click at [236, 52] on button "Add new member" at bounding box center [391, 48] width 61 height 13
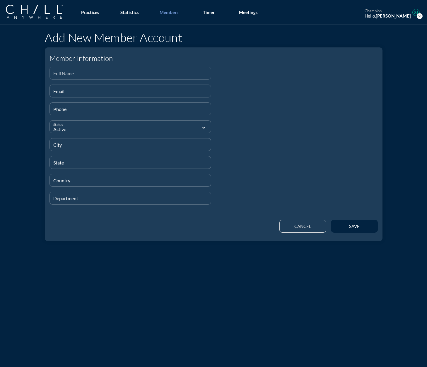
click at [57, 76] on input "Full Name" at bounding box center [130, 75] width 154 height 7
paste input "[PERSON_NAME]"
type input "[PERSON_NAME]"
click at [55, 93] on input "Email" at bounding box center [130, 93] width 154 height 7
paste input "[EMAIL_ADDRESS][DOMAIN_NAME]"
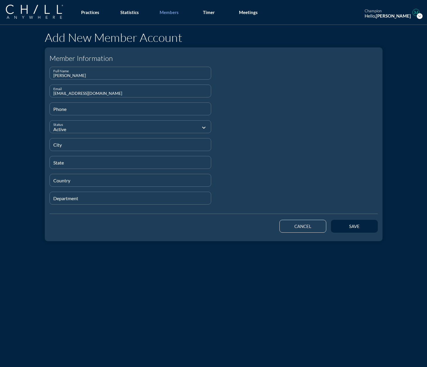
type input "[EMAIL_ADDRESS][DOMAIN_NAME]"
type input "[PHONE_NUMBER]"
click at [236, 226] on div "save" at bounding box center [354, 226] width 26 height 5
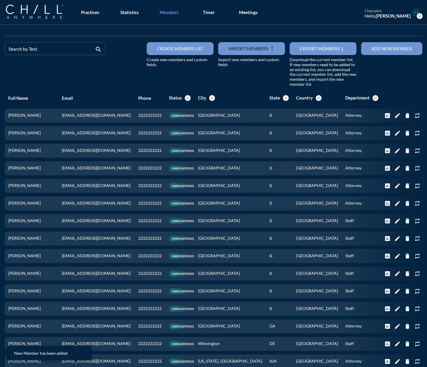
click at [236, 46] on div "Add new member" at bounding box center [391, 48] width 41 height 5
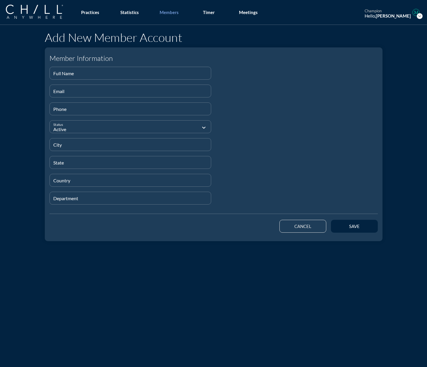
click at [66, 80] on div at bounding box center [130, 82] width 155 height 4
click at [69, 74] on input "Full Name" at bounding box center [130, 75] width 154 height 7
paste input "[PERSON_NAME]"
click at [71, 92] on input "Email" at bounding box center [130, 93] width 154 height 7
paste input "[EMAIL_ADDRESS][DOMAIN_NAME]"
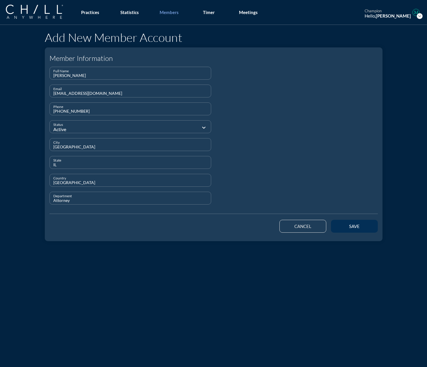
click at [236, 232] on button "save" at bounding box center [354, 226] width 47 height 13
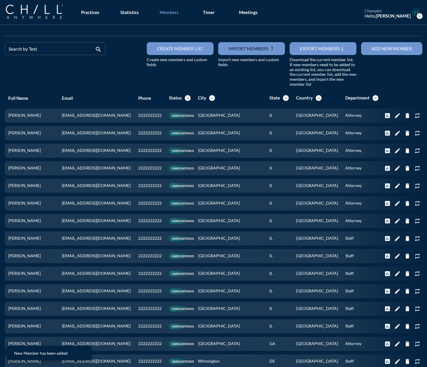
click at [236, 47] on div "Add new member" at bounding box center [391, 48] width 41 height 5
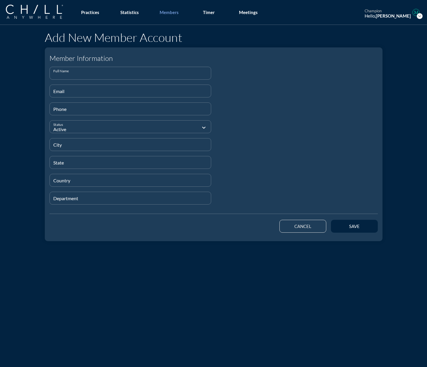
click at [113, 76] on input "Full Name" at bounding box center [130, 75] width 154 height 7
paste input "[PERSON_NAME]"
click at [80, 87] on div "Email" at bounding box center [130, 91] width 154 height 12
paste input "[EMAIL_ADDRESS][DOMAIN_NAME]"
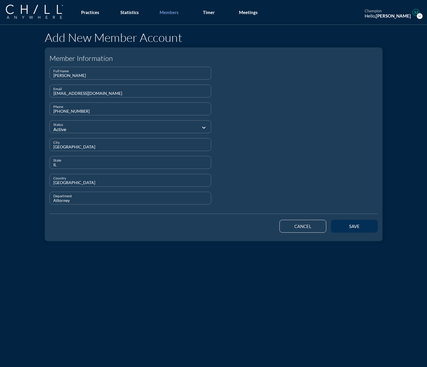
click at [236, 225] on div "save" at bounding box center [354, 226] width 26 height 5
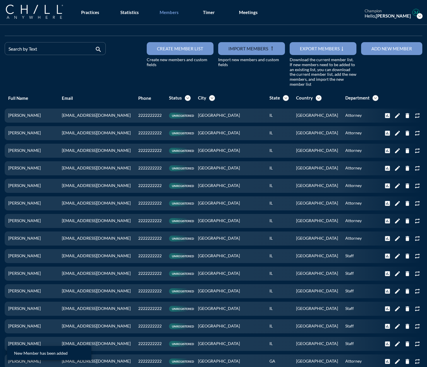
click at [236, 54] on button "Add new member" at bounding box center [391, 48] width 61 height 13
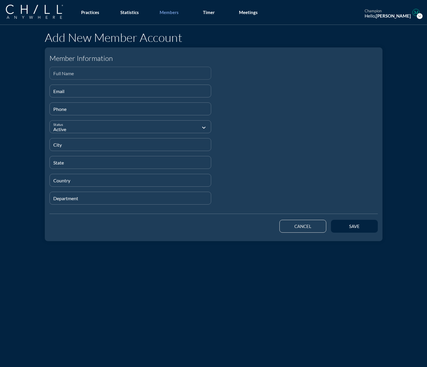
click at [64, 70] on div "Full Name" at bounding box center [130, 73] width 154 height 12
paste input "Youness Akdidach"
click at [53, 91] on input "Email" at bounding box center [130, 93] width 154 height 7
paste input "[EMAIL_ADDRESS][DOMAIN_NAME]"
click at [53, 167] on input "GN/A" at bounding box center [130, 164] width 154 height 7
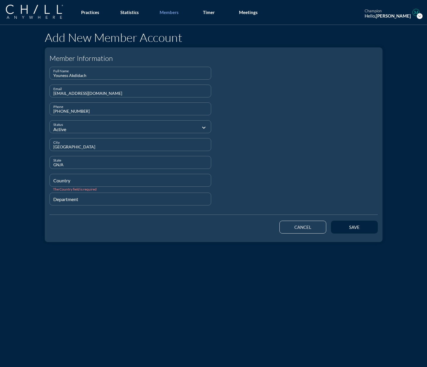
click at [53, 166] on input "GN/A" at bounding box center [130, 164] width 154 height 7
click at [50, 184] on div "Country" at bounding box center [131, 180] width 162 height 13
click at [236, 230] on button "save" at bounding box center [354, 226] width 47 height 13
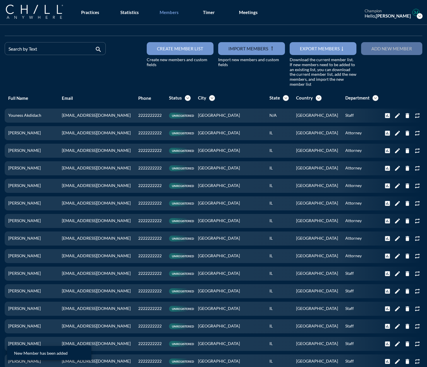
click at [236, 50] on div "Add new member" at bounding box center [391, 48] width 41 height 5
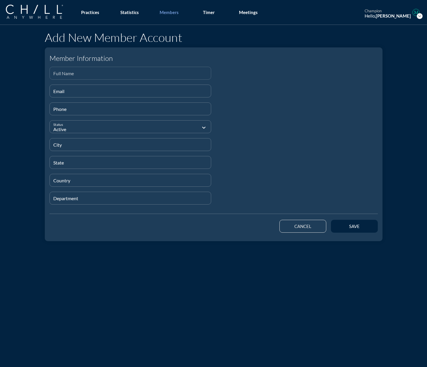
click at [74, 73] on input "Full Name" at bounding box center [130, 75] width 154 height 7
paste input "[PERSON_NAME]"
click at [66, 90] on input "Email" at bounding box center [130, 93] width 154 height 7
paste input "[EMAIL_ADDRESS][DOMAIN_NAME]"
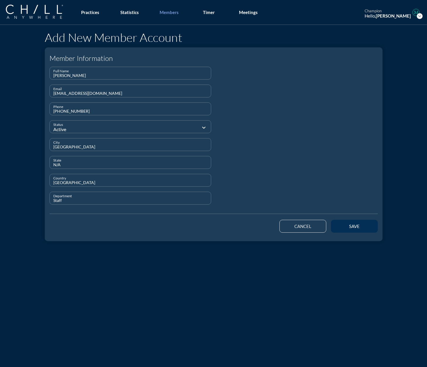
click at [236, 223] on button "save" at bounding box center [354, 226] width 47 height 13
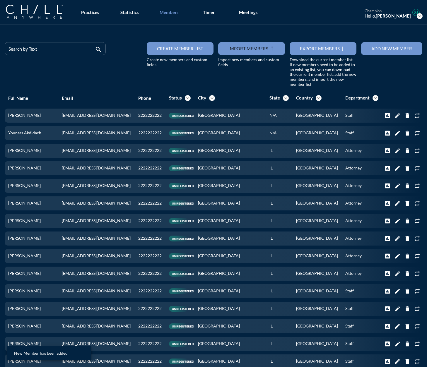
click at [236, 54] on button "Add new member" at bounding box center [391, 48] width 61 height 13
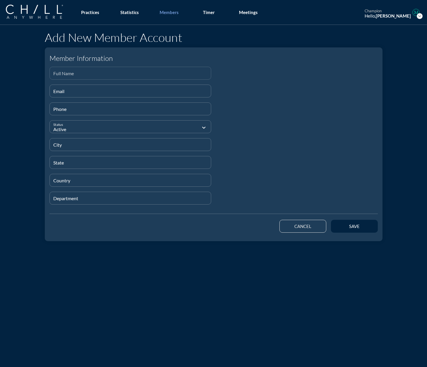
click at [83, 73] on input "Full Name" at bounding box center [130, 75] width 154 height 7
paste input "[PERSON_NAME]"
click at [61, 93] on input "Email" at bounding box center [130, 93] width 154 height 7
paste input "[EMAIL_ADDRESS][DOMAIN_NAME]"
click at [61, 142] on div "City" at bounding box center [130, 145] width 154 height 12
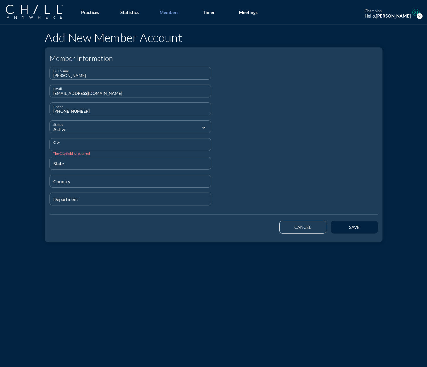
paste input "[GEOGRAPHIC_DATA]"
click at [236, 228] on button "save" at bounding box center [354, 226] width 47 height 13
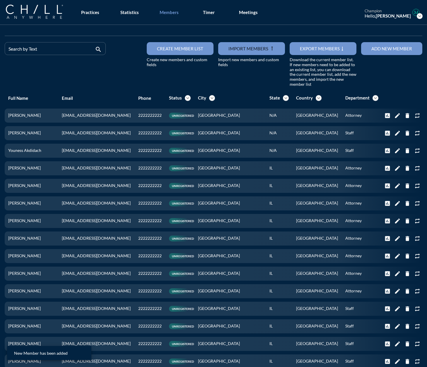
click at [236, 52] on button "Add new member" at bounding box center [391, 48] width 61 height 13
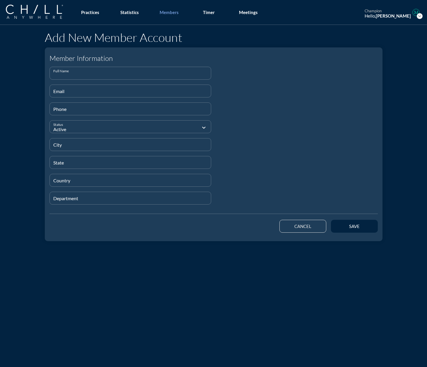
click at [112, 76] on input "Full Name" at bounding box center [130, 75] width 154 height 7
paste input "[PERSON_NAME]"
click at [54, 95] on input "Email" at bounding box center [130, 93] width 154 height 7
paste input "[EMAIL_ADDRESS][DOMAIN_NAME]"
click at [60, 203] on input "Attorney" at bounding box center [130, 200] width 154 height 7
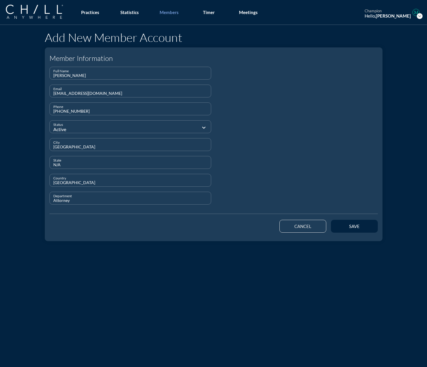
click at [60, 203] on input "Attorney" at bounding box center [130, 200] width 154 height 7
click at [236, 230] on button "save" at bounding box center [354, 226] width 47 height 13
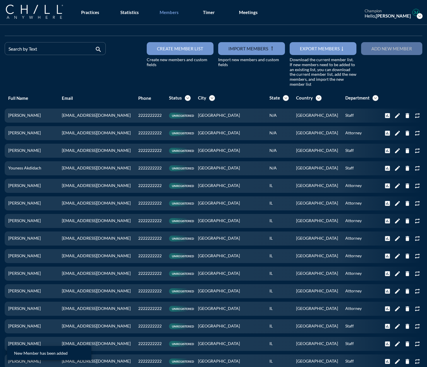
click at [236, 52] on button "Add new member" at bounding box center [391, 48] width 61 height 13
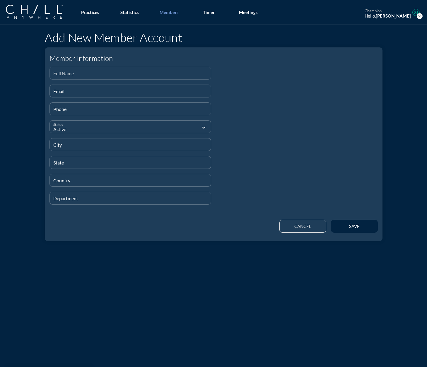
click at [81, 73] on input "Full Name" at bounding box center [130, 75] width 154 height 7
paste input "[PERSON_NAME]"
click at [91, 90] on input "Email" at bounding box center [130, 93] width 154 height 7
paste input "[EMAIL_ADDRESS][DOMAIN_NAME]"
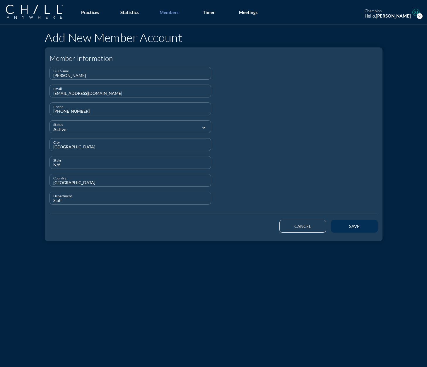
click at [236, 223] on button "save" at bounding box center [354, 226] width 47 height 13
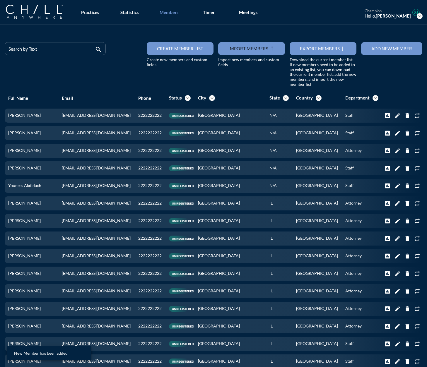
click at [236, 49] on div "Add new member" at bounding box center [391, 48] width 41 height 5
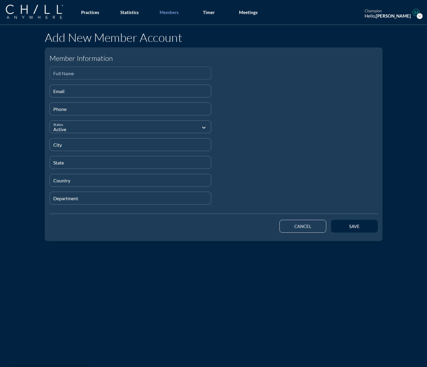
click at [117, 76] on input "Full Name" at bounding box center [130, 75] width 154 height 7
paste input "[PERSON_NAME]"
click at [71, 93] on input "Email" at bounding box center [130, 93] width 154 height 7
paste input "[EMAIL_ADDRESS][DOMAIN_NAME]"
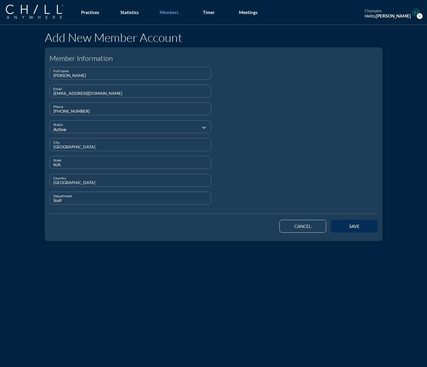
click at [236, 225] on div "save" at bounding box center [354, 226] width 26 height 5
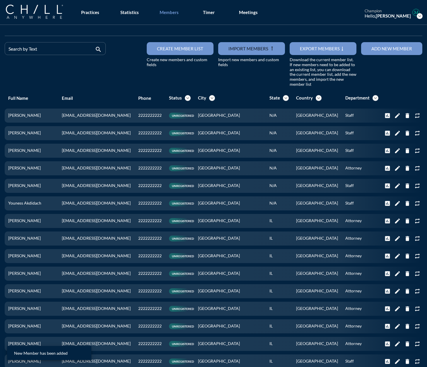
click at [236, 52] on button "Add new member" at bounding box center [391, 48] width 61 height 13
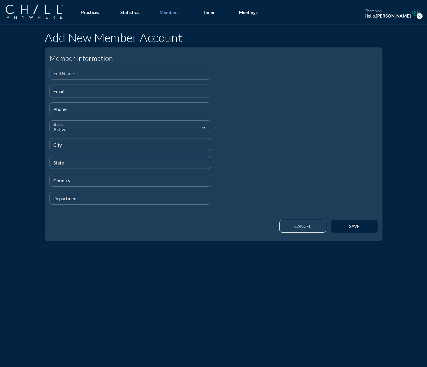
click at [59, 77] on input "Full Name" at bounding box center [130, 75] width 154 height 7
paste input "[PERSON_NAME]"
click at [77, 92] on input "Email" at bounding box center [130, 93] width 154 height 7
paste input "[EMAIL_ADDRESS][DOMAIN_NAME]"
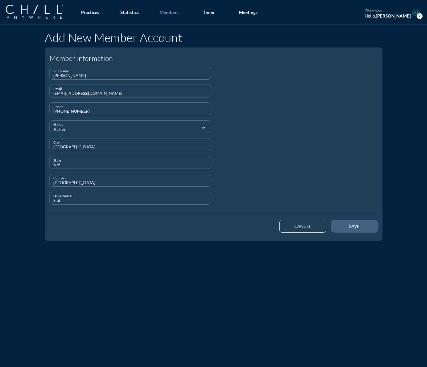
click at [236, 222] on button "save" at bounding box center [354, 226] width 47 height 13
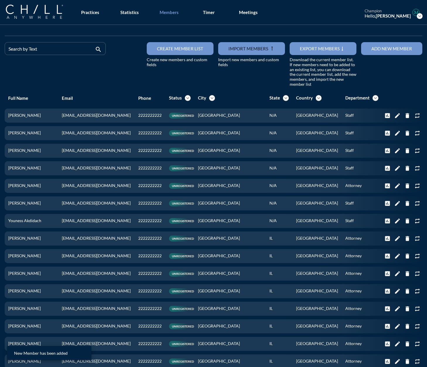
click at [236, 51] on div "Add new member" at bounding box center [391, 48] width 41 height 5
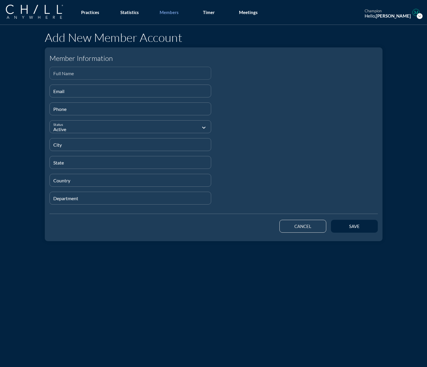
click at [71, 72] on input "Full Name" at bounding box center [130, 75] width 154 height 7
paste input "[PERSON_NAME]"
click at [60, 95] on input "Email" at bounding box center [130, 93] width 154 height 7
paste input "[EMAIL_ADDRESS][DOMAIN_NAME]"
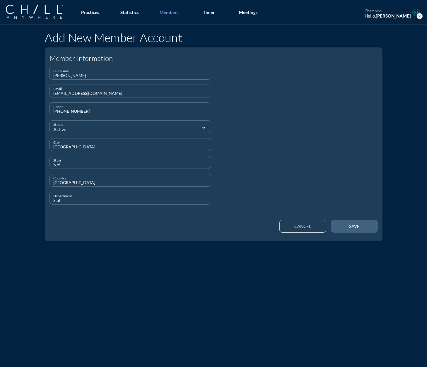
click at [236, 223] on button "save" at bounding box center [354, 226] width 47 height 13
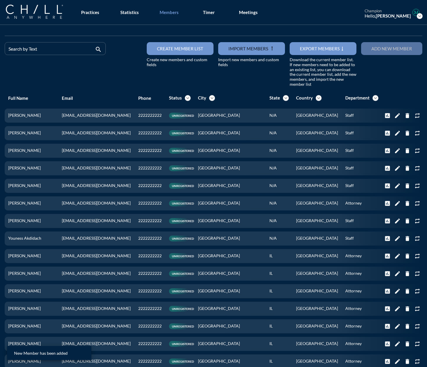
click at [236, 54] on button "Add new member" at bounding box center [391, 48] width 61 height 13
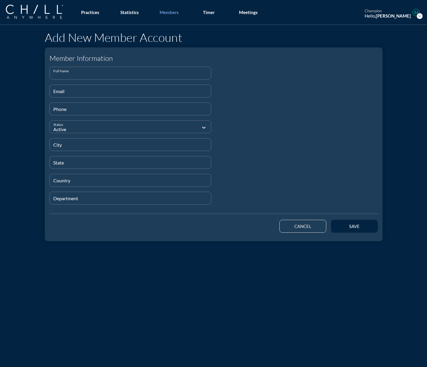
click at [100, 76] on input "Full Name" at bounding box center [130, 75] width 154 height 7
paste input "[PERSON_NAME]"
click at [80, 91] on input "Email" at bounding box center [130, 93] width 154 height 7
paste input "[EMAIL_ADDRESS][DOMAIN_NAME]"
click at [63, 149] on input "[GEOGRAPHIC_DATA]" at bounding box center [130, 147] width 154 height 7
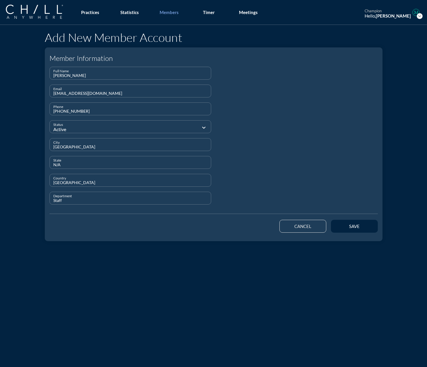
click at [63, 149] on input "[GEOGRAPHIC_DATA]" at bounding box center [130, 147] width 154 height 7
drag, startPoint x: 274, startPoint y: 141, endPoint x: 271, endPoint y: 146, distance: 6.1
click at [236, 143] on div at bounding box center [297, 138] width 167 height 143
click at [236, 221] on button "save" at bounding box center [354, 226] width 47 height 13
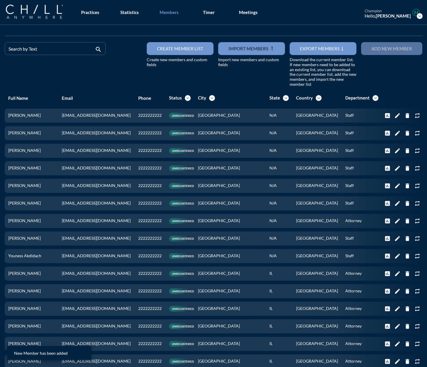
click at [236, 49] on div "Add new member" at bounding box center [391, 48] width 41 height 5
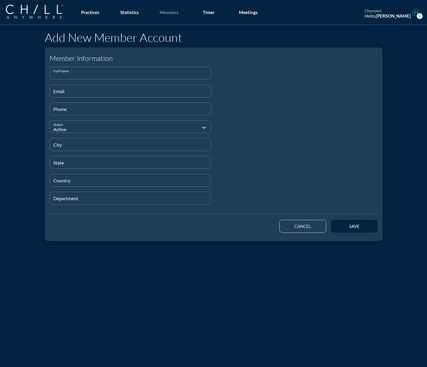
click at [66, 75] on input "Full Name" at bounding box center [130, 75] width 154 height 7
paste input "[PERSON_NAME]"
click at [134, 90] on input "Email" at bounding box center [130, 93] width 154 height 7
paste input "[EMAIL_ADDRESS][DOMAIN_NAME]"
click at [236, 134] on div at bounding box center [297, 138] width 167 height 143
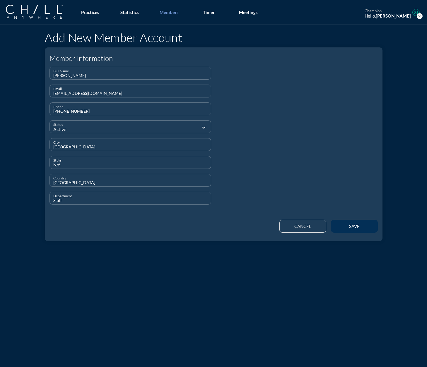
click at [236, 228] on div "save" at bounding box center [354, 226] width 26 height 5
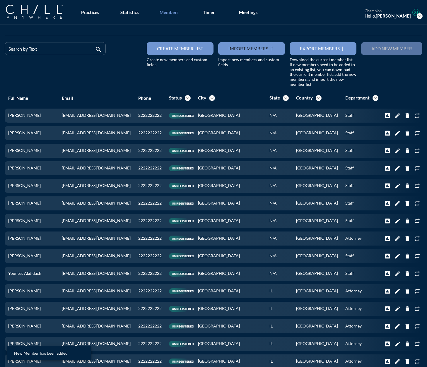
click at [236, 49] on div "Add new member" at bounding box center [391, 48] width 41 height 5
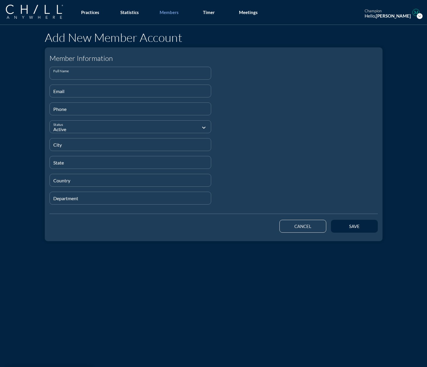
click at [69, 73] on input "Full Name" at bounding box center [130, 75] width 154 height 7
paste input "[PERSON_NAME]"
click at [89, 92] on input "Email" at bounding box center [130, 93] width 154 height 7
paste input "[EMAIL_ADDRESS][DOMAIN_NAME]"
click at [236, 138] on div at bounding box center [297, 138] width 167 height 143
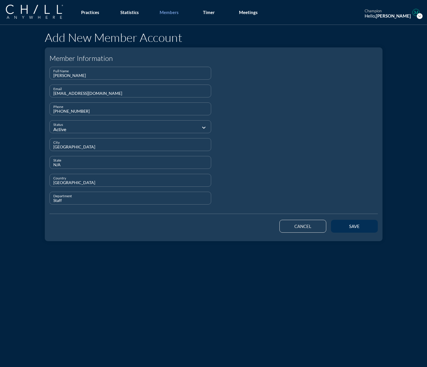
click at [236, 228] on button "save" at bounding box center [354, 226] width 47 height 13
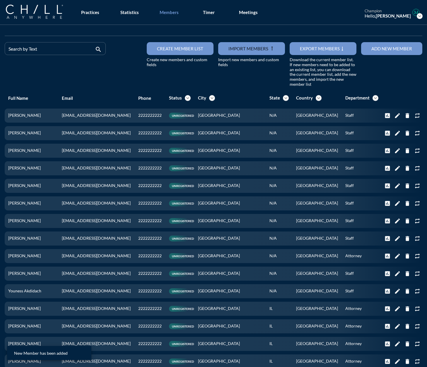
click at [236, 44] on button "Add new member" at bounding box center [391, 48] width 61 height 13
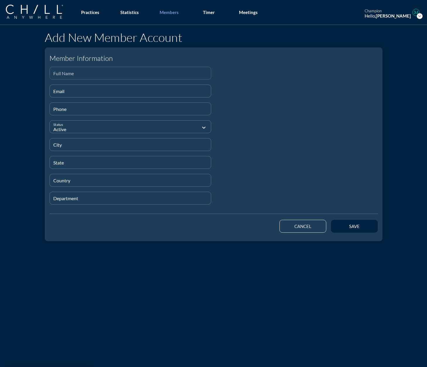
click at [71, 76] on input "Full Name" at bounding box center [130, 75] width 154 height 7
paste input "[PERSON_NAME]"
click at [104, 96] on input "Email" at bounding box center [130, 93] width 154 height 7
paste input "[EMAIL_ADDRESS][DOMAIN_NAME]"
click at [236, 141] on div at bounding box center [297, 138] width 167 height 143
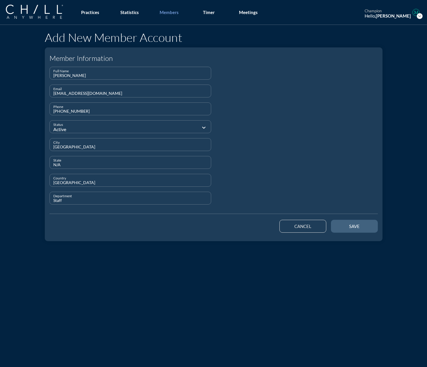
click at [236, 228] on div "save" at bounding box center [354, 226] width 26 height 5
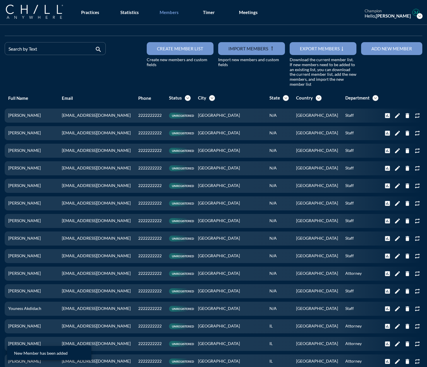
click at [236, 51] on div "Add new member" at bounding box center [391, 48] width 41 height 5
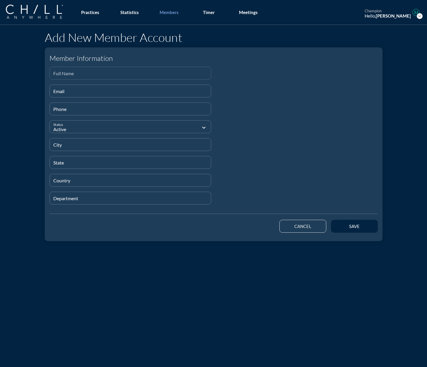
click at [61, 73] on input "Full Name" at bounding box center [130, 75] width 154 height 7
paste input "[PERSON_NAME]"
click at [60, 90] on input "Email" at bounding box center [130, 93] width 154 height 7
paste input "[EMAIL_ADDRESS][DOMAIN_NAME]"
click at [236, 149] on div at bounding box center [297, 138] width 167 height 143
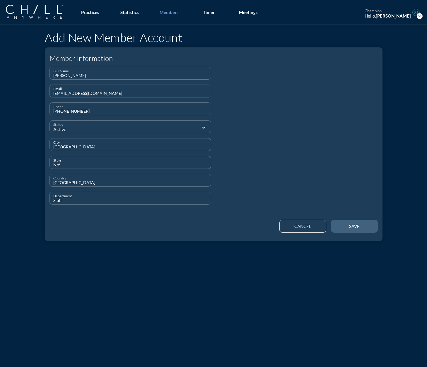
click at [236, 228] on button "save" at bounding box center [354, 226] width 47 height 13
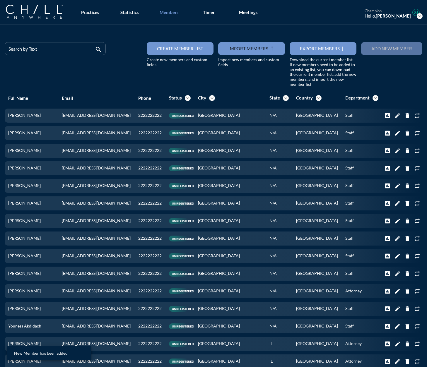
click at [236, 51] on div "Add new member" at bounding box center [391, 48] width 41 height 5
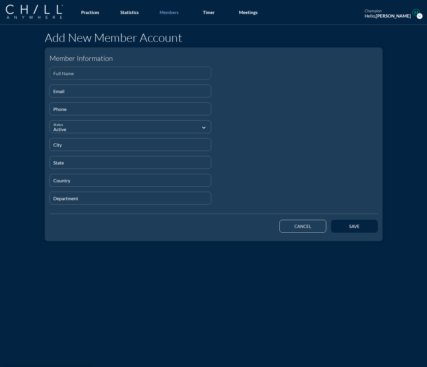
click at [60, 73] on input "Full Name" at bounding box center [130, 75] width 154 height 7
paste input "[PERSON_NAME]"
click at [53, 93] on input "Email" at bounding box center [130, 93] width 154 height 7
paste input "[EMAIL_ADDRESS][DOMAIN_NAME]"
click at [236, 149] on div at bounding box center [297, 138] width 167 height 143
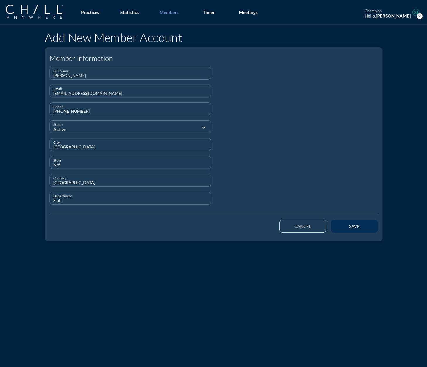
click at [236, 229] on button "save" at bounding box center [354, 226] width 47 height 13
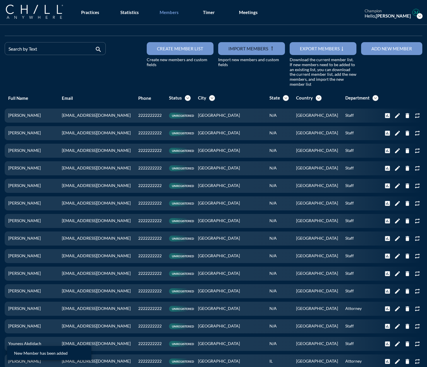
click at [236, 48] on div "Add new member" at bounding box center [391, 48] width 41 height 5
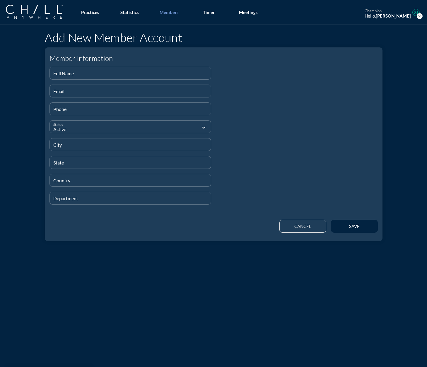
click at [47, 77] on div "Full Name Email Phone Status Active expand_more City State Country Department" at bounding box center [130, 138] width 167 height 143
click at [54, 74] on input "Full Name" at bounding box center [130, 75] width 154 height 7
paste input "[PERSON_NAME]"
click at [58, 93] on input "Email" at bounding box center [130, 93] width 154 height 7
paste input "[EMAIL_ADDRESS][DOMAIN_NAME]"
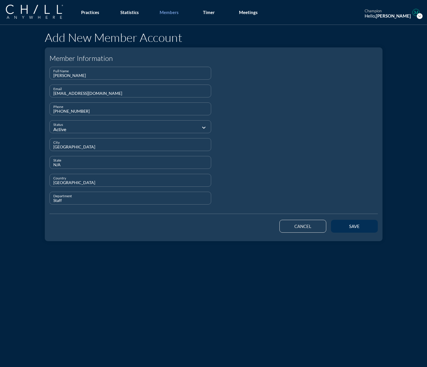
click at [236, 225] on div "save" at bounding box center [354, 226] width 26 height 5
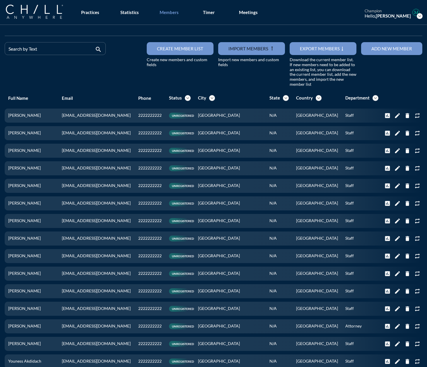
click at [236, 52] on button "Add new member" at bounding box center [391, 48] width 61 height 13
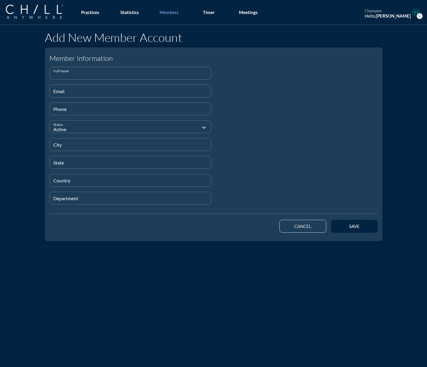
click at [68, 78] on input "Full Name" at bounding box center [130, 75] width 154 height 7
paste input "[PERSON_NAME]"
click at [101, 89] on div "Email" at bounding box center [130, 91] width 154 height 12
paste input "[EMAIL_ADDRESS][DOMAIN_NAME]"
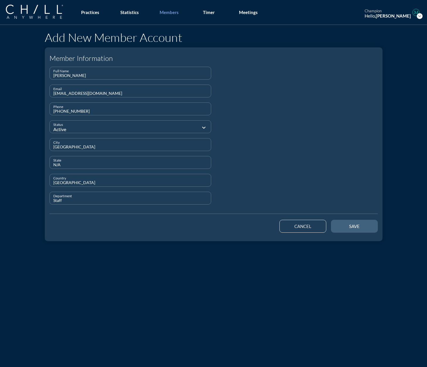
click at [236, 226] on div "save" at bounding box center [354, 226] width 26 height 5
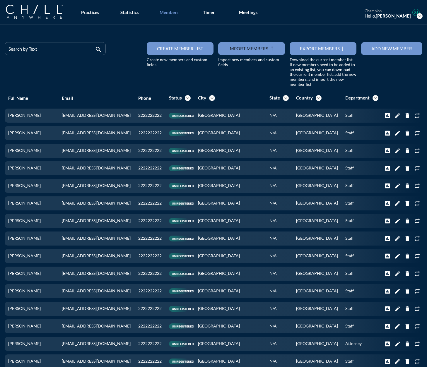
click at [236, 49] on div "Add new member" at bounding box center [391, 48] width 41 height 5
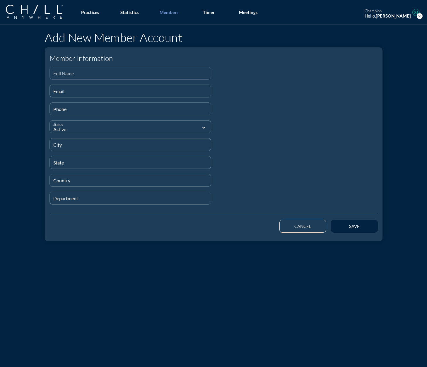
click at [135, 71] on div "Full Name" at bounding box center [130, 73] width 154 height 12
paste input "[PERSON_NAME]"
click at [58, 92] on input "Email" at bounding box center [130, 93] width 154 height 7
paste input "[EMAIL_ADDRESS][DOMAIN_NAME]"
click at [67, 147] on input "[GEOGRAPHIC_DATA]" at bounding box center [130, 147] width 154 height 7
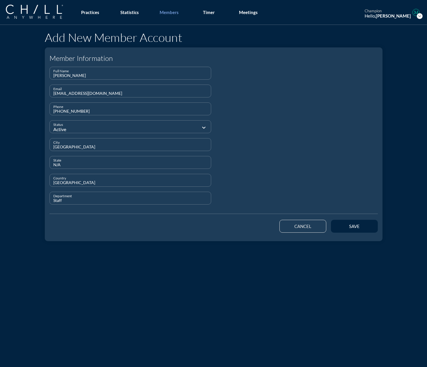
click at [67, 147] on input "[GEOGRAPHIC_DATA]" at bounding box center [130, 147] width 154 height 7
click at [236, 227] on div "save" at bounding box center [354, 226] width 26 height 5
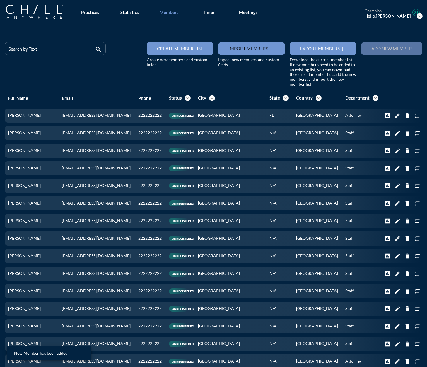
click at [236, 49] on div "Add new member" at bounding box center [391, 48] width 41 height 5
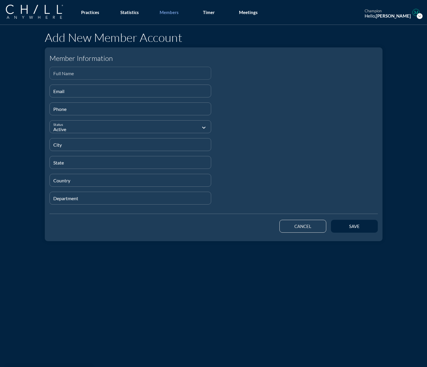
click at [61, 71] on div "Full Name" at bounding box center [130, 73] width 154 height 12
paste input "[PERSON_NAME]"
click at [86, 93] on input "Email" at bounding box center [130, 93] width 154 height 7
paste input "[EMAIL_ADDRESS][DOMAIN_NAME]"
click at [62, 184] on input "[GEOGRAPHIC_DATA]" at bounding box center [130, 182] width 154 height 7
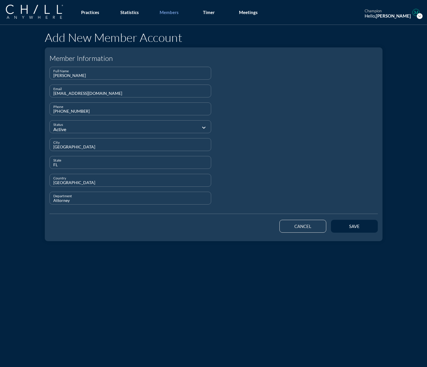
click at [62, 184] on input "[GEOGRAPHIC_DATA]" at bounding box center [130, 182] width 154 height 7
click at [236, 228] on div "save" at bounding box center [354, 226] width 26 height 5
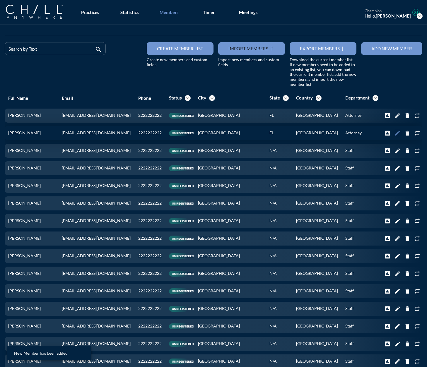
click at [236, 134] on icon "edit" at bounding box center [397, 133] width 6 height 6
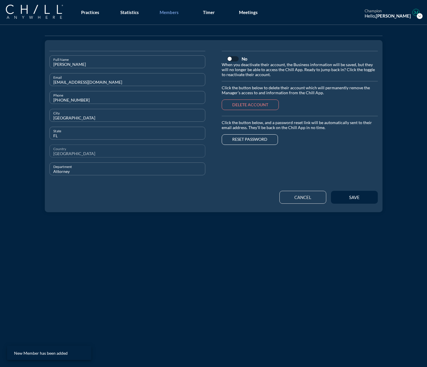
click at [65, 154] on input "[GEOGRAPHIC_DATA]" at bounding box center [127, 153] width 149 height 7
click at [236, 197] on div "save" at bounding box center [354, 197] width 26 height 5
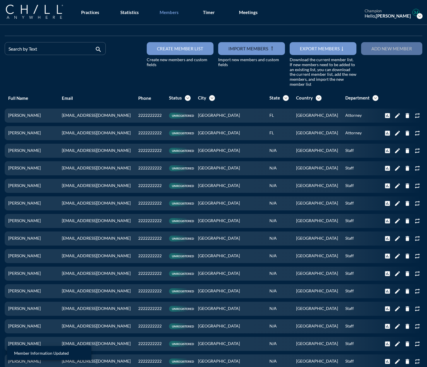
click at [236, 48] on div "Add new member" at bounding box center [391, 48] width 41 height 5
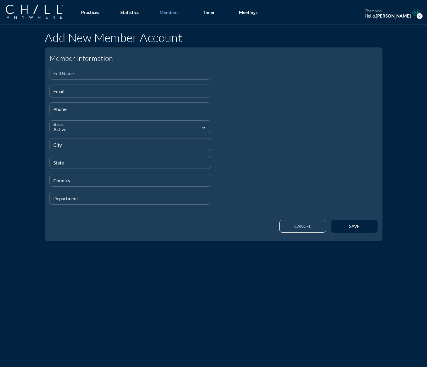
click at [81, 73] on input "Full Name" at bounding box center [130, 75] width 154 height 7
paste input "[PERSON_NAME]"
click at [67, 95] on input "Email" at bounding box center [130, 93] width 154 height 7
paste input "[EMAIL_ADDRESS][DOMAIN_NAME]"
click at [236, 140] on div at bounding box center [297, 138] width 167 height 143
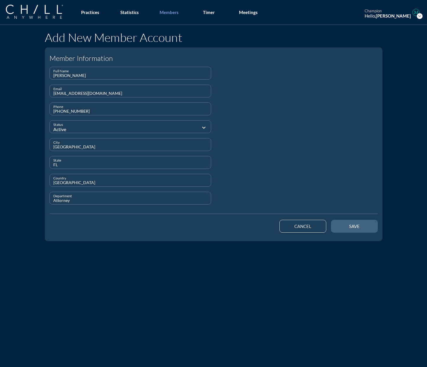
click at [236, 221] on button "save" at bounding box center [354, 226] width 47 height 13
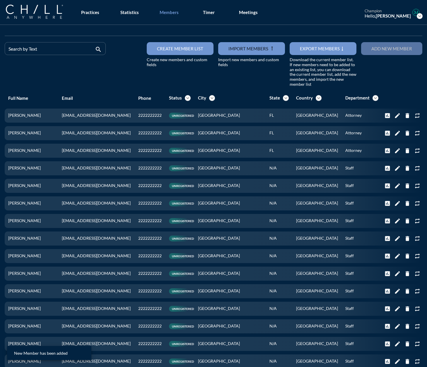
click at [236, 52] on button "Add new member" at bounding box center [391, 48] width 61 height 13
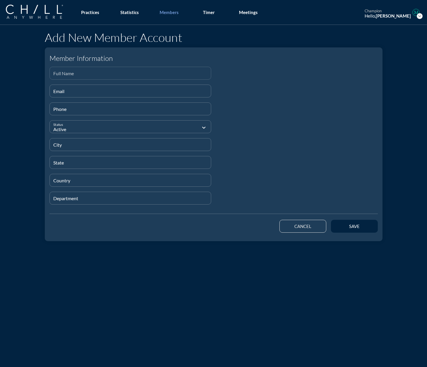
click at [60, 75] on input "Full Name" at bounding box center [130, 75] width 154 height 7
paste input "[PERSON_NAME]"
click at [60, 93] on input "Email" at bounding box center [130, 93] width 154 height 7
paste input "[EMAIL_ADDRESS][DOMAIN_NAME]"
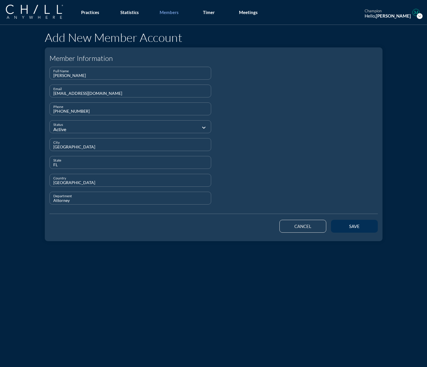
click at [236, 221] on button "save" at bounding box center [354, 226] width 47 height 13
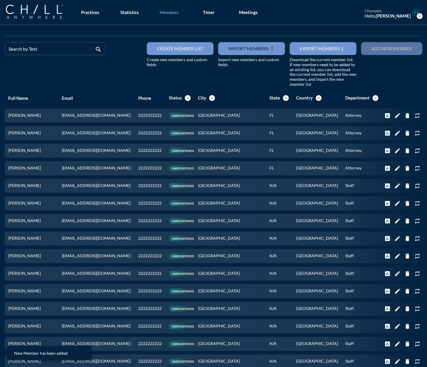
click at [236, 53] on button "Add new member" at bounding box center [391, 48] width 61 height 13
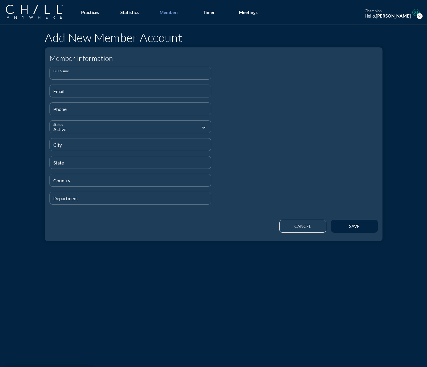
click at [62, 75] on input "Full Name" at bounding box center [130, 75] width 154 height 7
paste input "[PERSON_NAME]"
click at [66, 94] on input "Email" at bounding box center [130, 93] width 154 height 7
paste input "[EMAIL_ADDRESS][DOMAIN_NAME]"
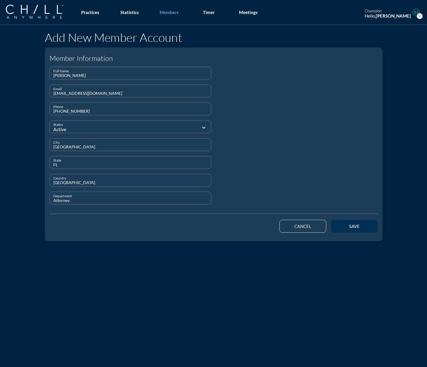
click at [236, 226] on div "save" at bounding box center [354, 226] width 26 height 5
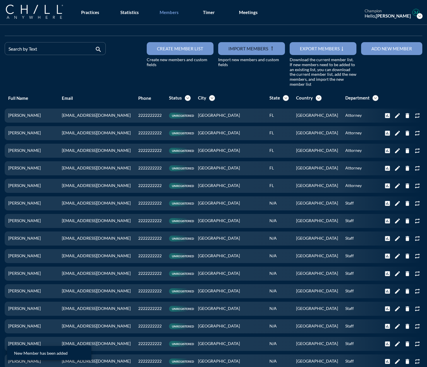
click at [236, 50] on button "Add new member" at bounding box center [391, 48] width 61 height 13
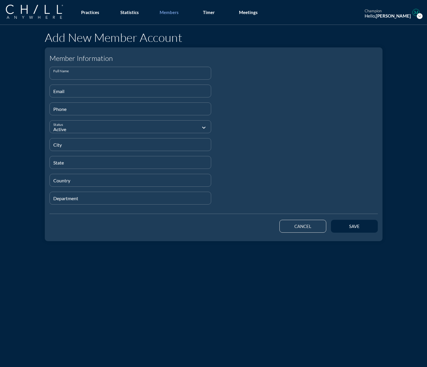
click at [63, 72] on input "Full Name" at bounding box center [130, 75] width 154 height 7
paste input "[PERSON_NAME]"
click at [55, 89] on div "Email" at bounding box center [130, 91] width 154 height 12
paste input "[EMAIL_ADDRESS][DOMAIN_NAME]"
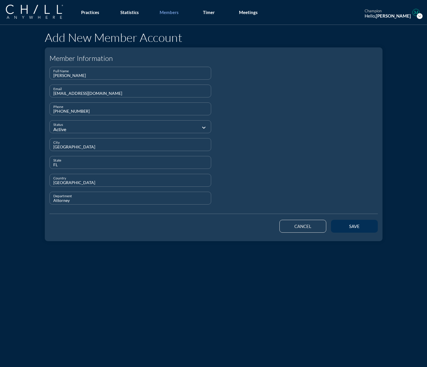
click at [236, 229] on button "save" at bounding box center [354, 226] width 47 height 13
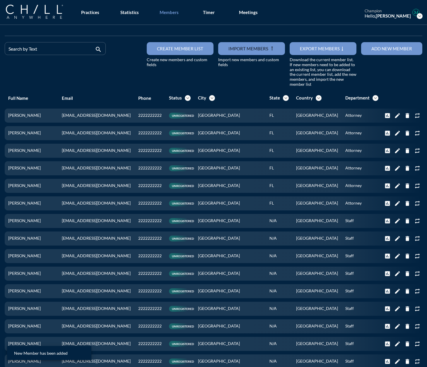
click at [236, 53] on button "Add new member" at bounding box center [391, 48] width 61 height 13
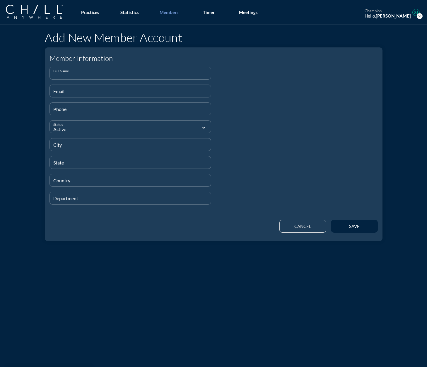
click at [76, 72] on input "Full Name" at bounding box center [130, 75] width 154 height 7
paste input "[PERSON_NAME]"
click at [101, 94] on input "Email" at bounding box center [130, 93] width 154 height 7
paste input "[PERSON_NAME][EMAIL_ADDRESS][DOMAIN_NAME]"
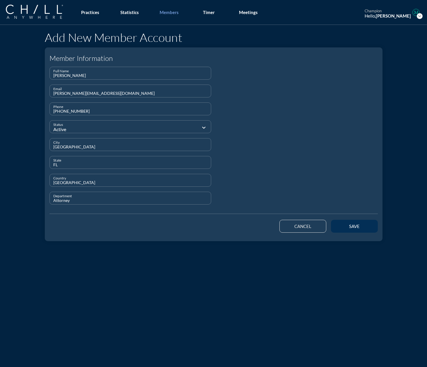
click at [236, 223] on button "save" at bounding box center [354, 226] width 47 height 13
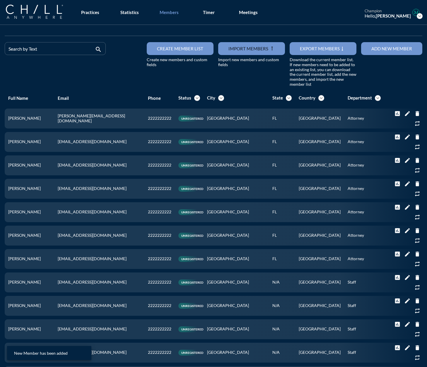
click at [236, 47] on div "Add new member" at bounding box center [391, 48] width 41 height 5
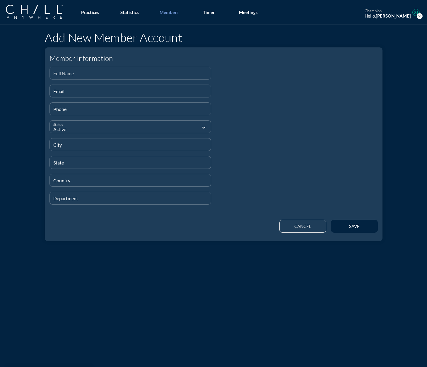
click at [54, 75] on input "Full Name" at bounding box center [130, 75] width 154 height 7
paste input "[PERSON_NAME]"
click at [87, 87] on div "Email" at bounding box center [130, 91] width 154 height 12
paste input "[EMAIL_ADDRESS][DOMAIN_NAME]"
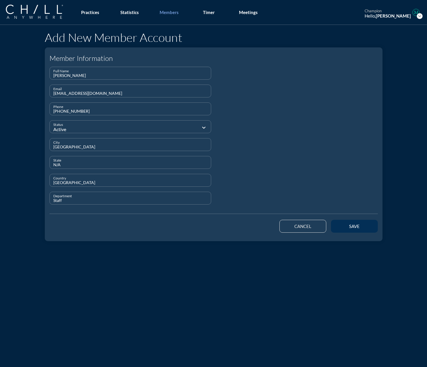
click at [236, 224] on div "save" at bounding box center [354, 226] width 26 height 5
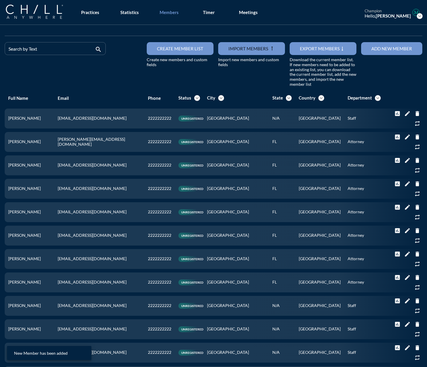
click at [236, 52] on button "Add new member" at bounding box center [391, 48] width 61 height 13
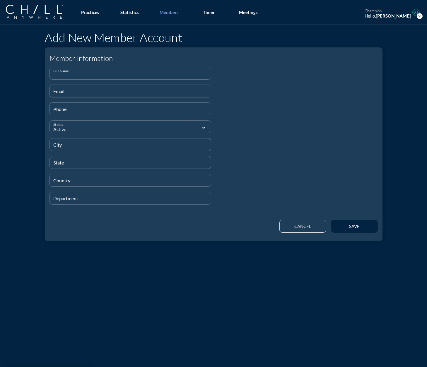
click at [63, 72] on input "Full Name" at bounding box center [130, 75] width 154 height 7
paste input "[PERSON_NAME]"
click at [114, 103] on div "Phone" at bounding box center [130, 109] width 154 height 12
click at [115, 97] on div "Email" at bounding box center [131, 91] width 162 height 13
paste input "[EMAIL_ADDRESS][DOMAIN_NAME]"
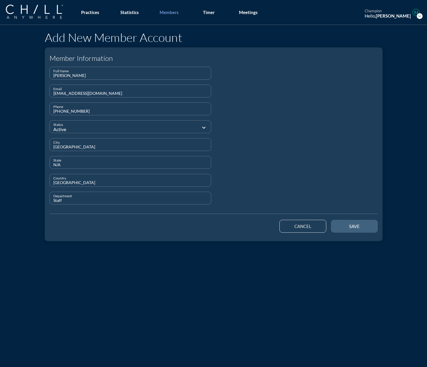
click at [236, 227] on div "save" at bounding box center [354, 226] width 26 height 5
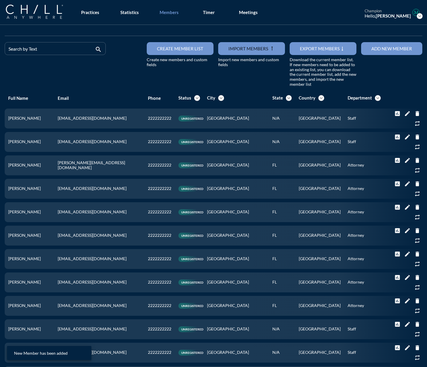
click at [236, 45] on button "Add new member" at bounding box center [391, 48] width 61 height 13
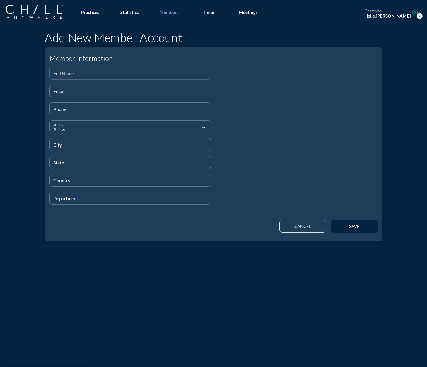
click at [102, 74] on input "Full Name" at bounding box center [130, 75] width 154 height 7
paste input "[PERSON_NAME]"
click at [56, 91] on input "Email" at bounding box center [130, 93] width 154 height 7
paste input "[EMAIL_ADDRESS][DOMAIN_NAME]"
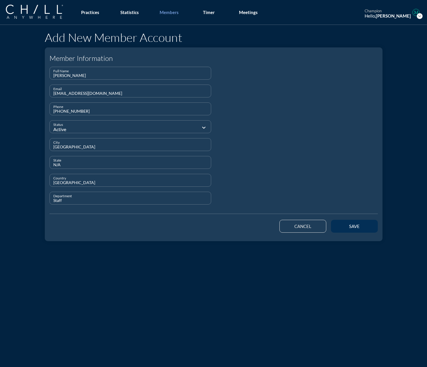
click at [236, 226] on div "save" at bounding box center [354, 226] width 26 height 5
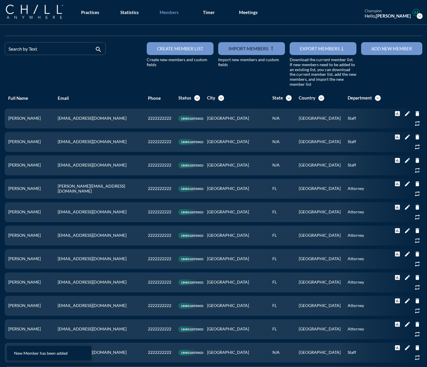
click at [236, 46] on button "Add new member" at bounding box center [391, 48] width 61 height 13
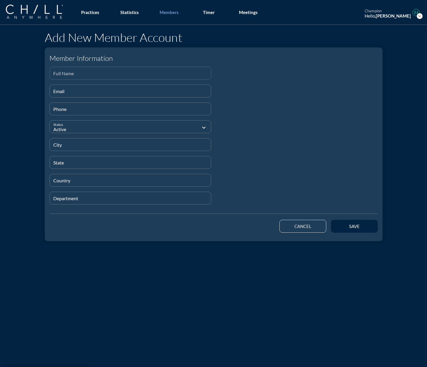
click at [151, 76] on input "Full Name" at bounding box center [130, 75] width 154 height 7
paste input "[PERSON_NAME]"
click at [75, 92] on input "Email" at bounding box center [130, 93] width 154 height 7
paste input "[EMAIL_ADDRESS][DOMAIN_NAME]"
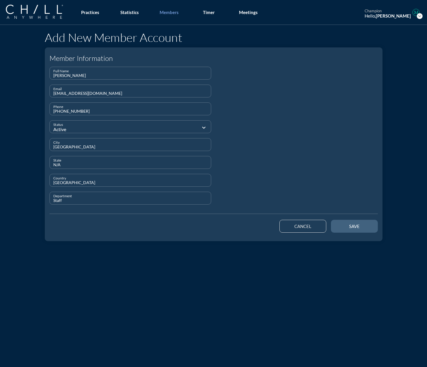
click at [236, 223] on button "save" at bounding box center [354, 226] width 47 height 13
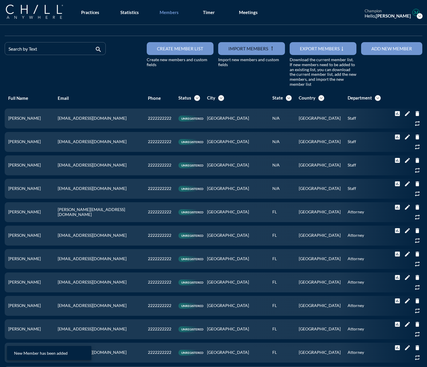
click at [236, 46] on div "Add new member" at bounding box center [391, 48] width 41 height 5
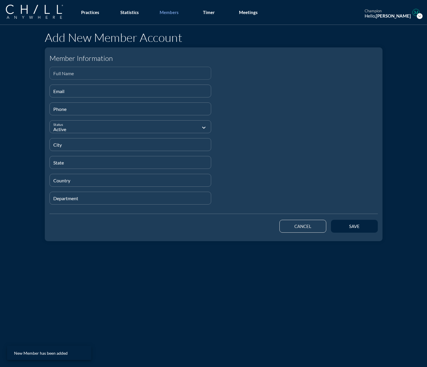
click at [95, 70] on div "Full Name" at bounding box center [130, 73] width 154 height 12
paste input "[PERSON_NAME]"
click at [96, 93] on input "Email" at bounding box center [130, 93] width 154 height 7
paste input "[EMAIL_ADDRESS][DOMAIN_NAME]"
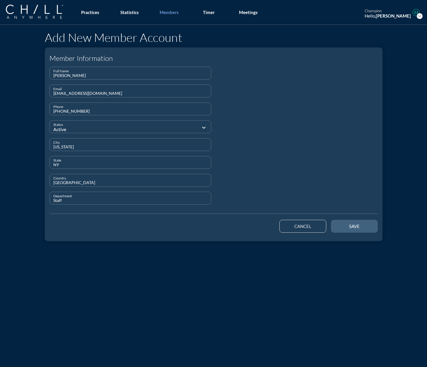
click at [236, 226] on div "save" at bounding box center [354, 226] width 26 height 5
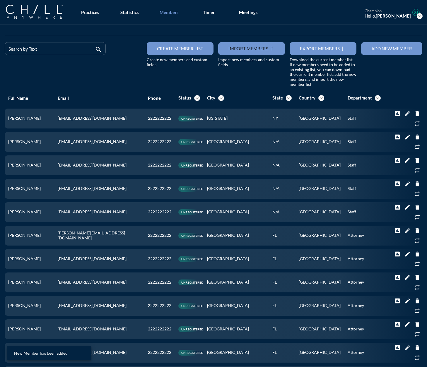
click at [236, 55] on button "Add new member" at bounding box center [391, 48] width 61 height 13
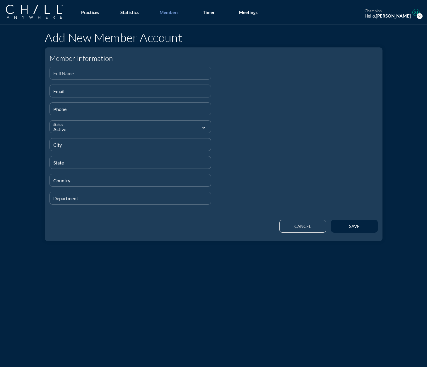
click at [72, 79] on input "Full Name" at bounding box center [130, 75] width 154 height 7
paste input "[PERSON_NAME]"
click at [100, 91] on input "Email" at bounding box center [130, 93] width 154 height 7
paste input "[EMAIL_ADDRESS][DOMAIN_NAME]"
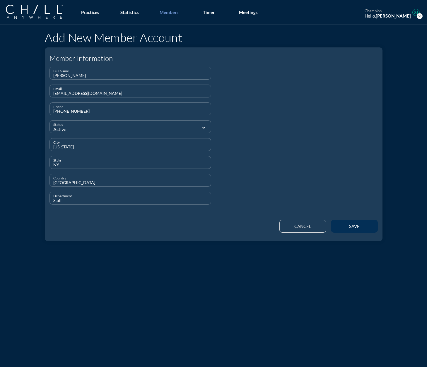
click at [236, 226] on div "save" at bounding box center [354, 226] width 26 height 5
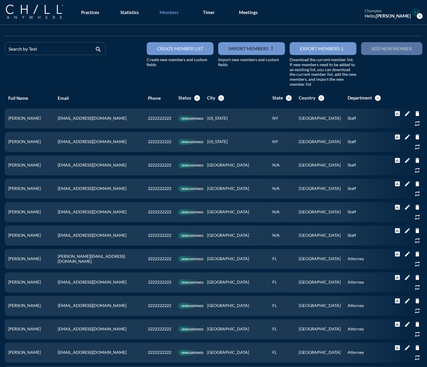
click at [236, 53] on button "Add new member" at bounding box center [391, 48] width 61 height 13
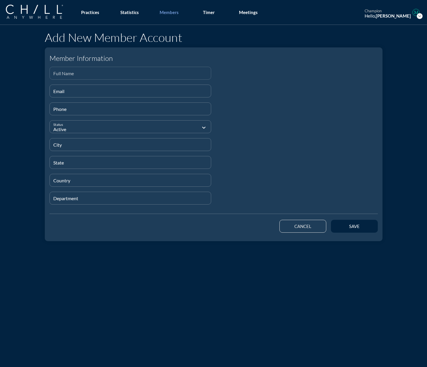
click at [78, 73] on input "Full Name" at bounding box center [130, 75] width 154 height 7
paste input "[PERSON_NAME]"
drag, startPoint x: 86, startPoint y: 72, endPoint x: -43, endPoint y: 74, distance: 129.2
click at [0, 74] on html "Active Inactive Settings Help Log out Practices Statistics Members Timer Meetin…" at bounding box center [213, 183] width 427 height 367
paste input "[PERSON_NAME]"
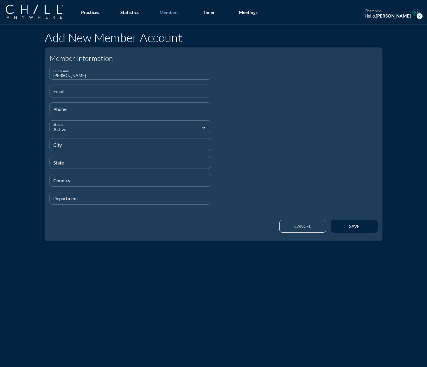
click at [54, 92] on input "Email" at bounding box center [130, 93] width 154 height 7
paste input "[EMAIL_ADDRESS][DOMAIN_NAME]"
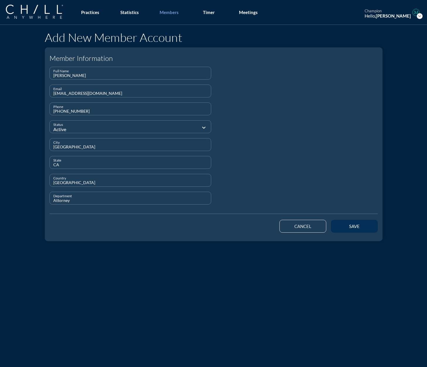
click at [236, 224] on div "save" at bounding box center [354, 226] width 26 height 5
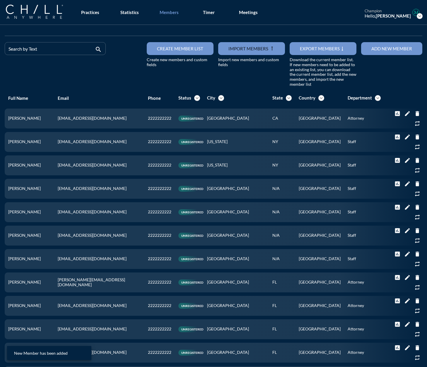
click at [236, 47] on div "Add new member" at bounding box center [391, 48] width 41 height 5
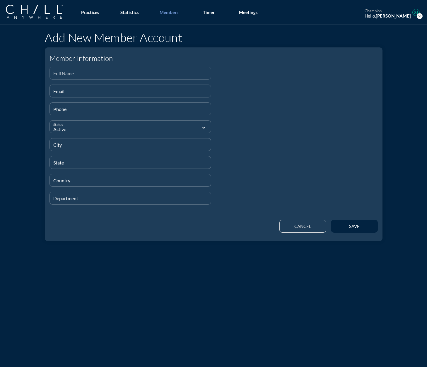
click at [72, 74] on input "Full Name" at bounding box center [130, 75] width 154 height 7
paste input "[PERSON_NAME]"
click at [59, 93] on input "Email" at bounding box center [130, 93] width 154 height 7
paste input "[EMAIL_ADDRESS][DOMAIN_NAME]"
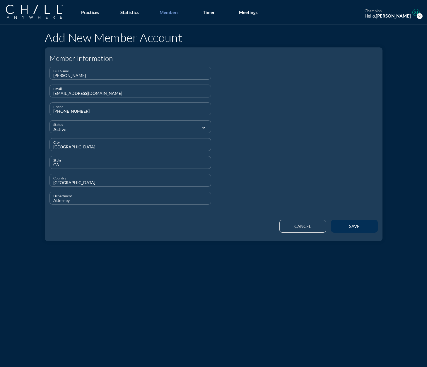
click at [236, 228] on div "save" at bounding box center [354, 226] width 26 height 5
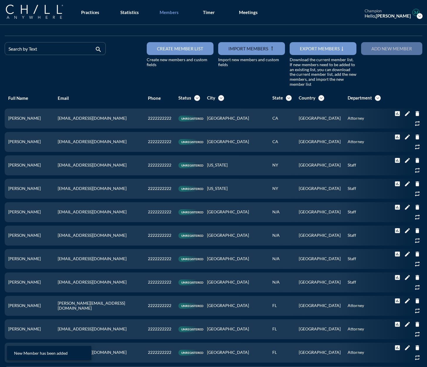
click at [236, 48] on div "Add new member" at bounding box center [391, 48] width 41 height 5
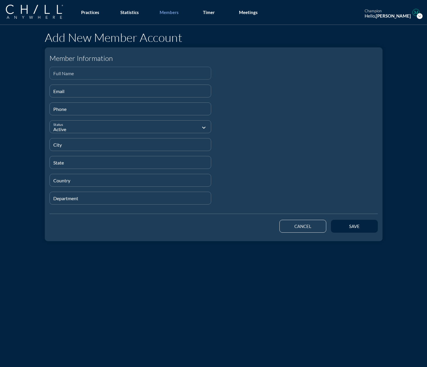
click at [61, 71] on div "Full Name" at bounding box center [130, 73] width 154 height 12
paste input "[PERSON_NAME]"
click at [65, 91] on input "Email" at bounding box center [130, 93] width 154 height 7
paste input "[EMAIL_ADDRESS][DOMAIN_NAME]"
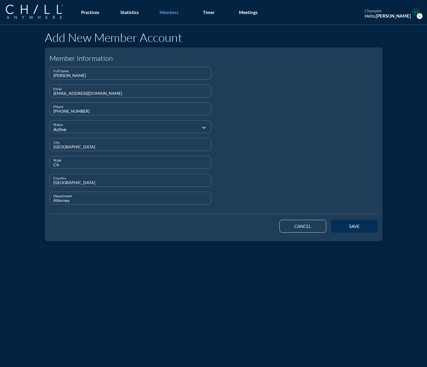
click at [236, 229] on button "save" at bounding box center [354, 226] width 47 height 13
click at [236, 227] on button "cancel" at bounding box center [302, 226] width 47 height 13
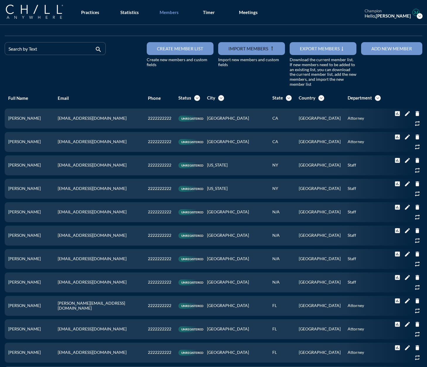
click at [236, 48] on div "Add new member" at bounding box center [391, 48] width 41 height 5
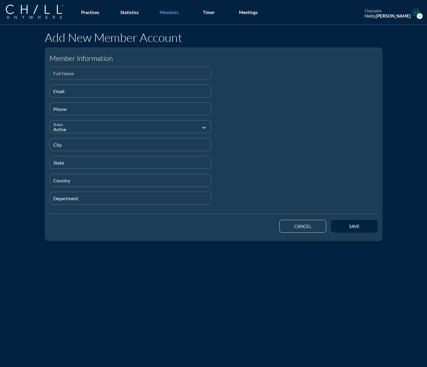
click at [64, 75] on input "Full Name" at bounding box center [130, 75] width 154 height 7
paste
click at [75, 90] on input "Email" at bounding box center [130, 93] width 154 height 7
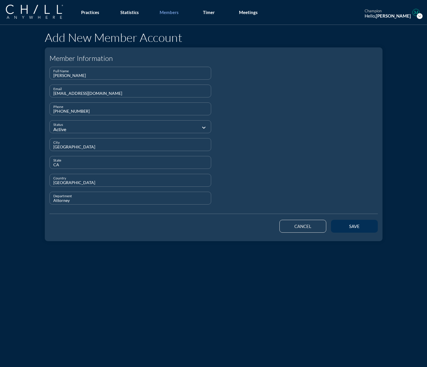
click at [236, 228] on div "save" at bounding box center [354, 226] width 26 height 5
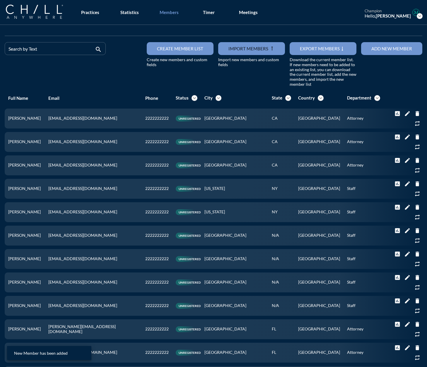
click at [236, 50] on button "Add new member" at bounding box center [391, 48] width 61 height 13
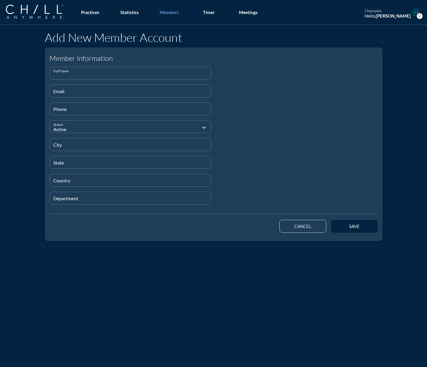
click at [68, 74] on input "Full Name" at bounding box center [130, 75] width 154 height 7
click at [69, 92] on input "Email" at bounding box center [130, 93] width 154 height 7
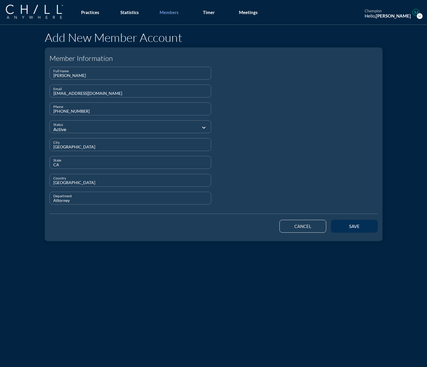
click at [236, 226] on div "save" at bounding box center [354, 226] width 26 height 5
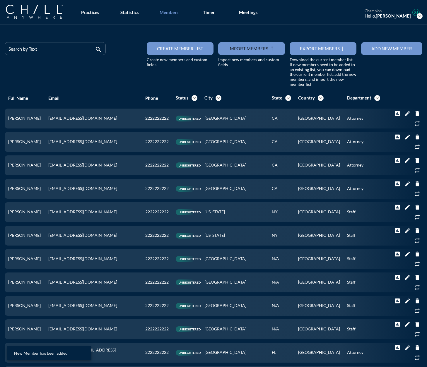
click at [236, 47] on div "Add new member" at bounding box center [391, 48] width 41 height 5
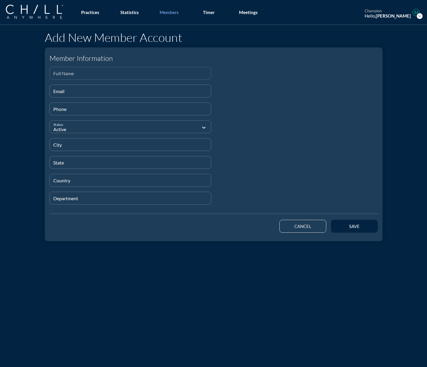
click at [62, 75] on input "Full Name" at bounding box center [130, 75] width 154 height 7
click at [61, 93] on input "Email" at bounding box center [130, 93] width 154 height 7
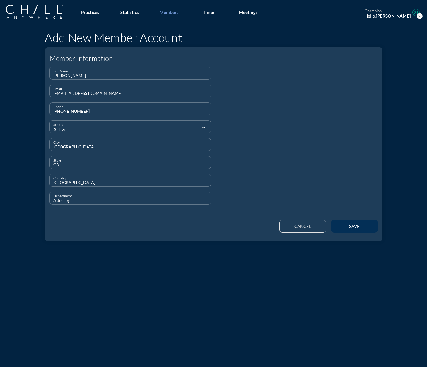
click at [236, 225] on button "save" at bounding box center [354, 226] width 47 height 13
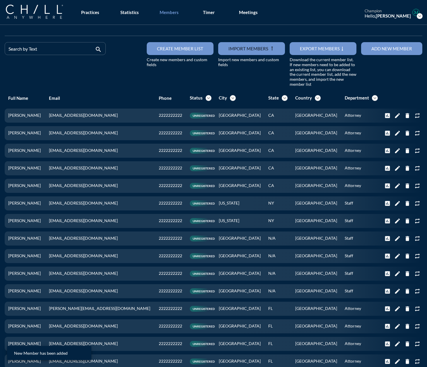
click at [236, 50] on button "Add new member" at bounding box center [391, 48] width 61 height 13
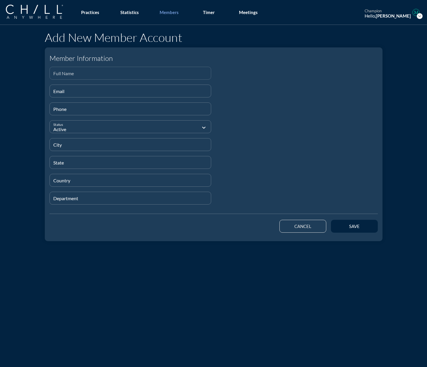
click at [140, 71] on div "Full Name" at bounding box center [130, 73] width 154 height 12
click at [84, 95] on input "Email" at bounding box center [130, 93] width 154 height 7
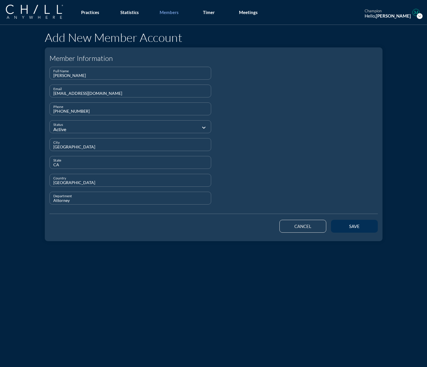
click at [236, 223] on button "save" at bounding box center [354, 226] width 47 height 13
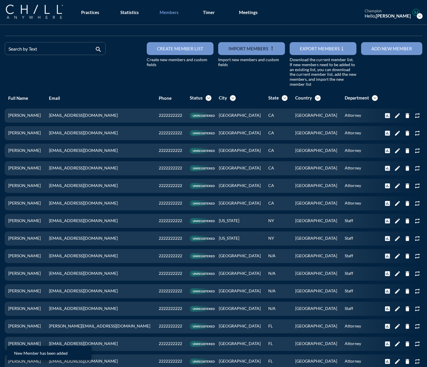
click at [236, 54] on button "Add new member" at bounding box center [391, 48] width 61 height 13
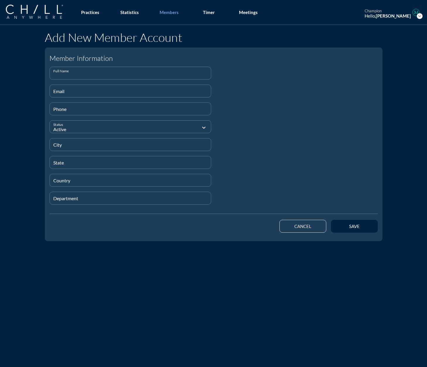
click at [64, 75] on input "Full Name" at bounding box center [130, 75] width 154 height 7
click at [58, 91] on input "Email" at bounding box center [130, 93] width 154 height 7
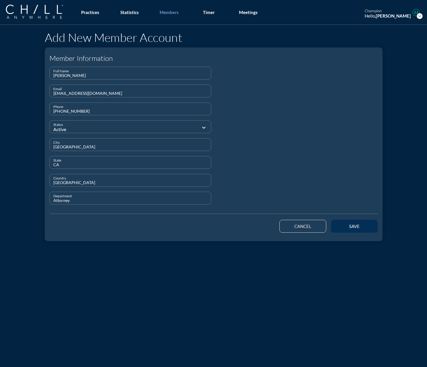
click at [236, 226] on div "save" at bounding box center [354, 226] width 26 height 5
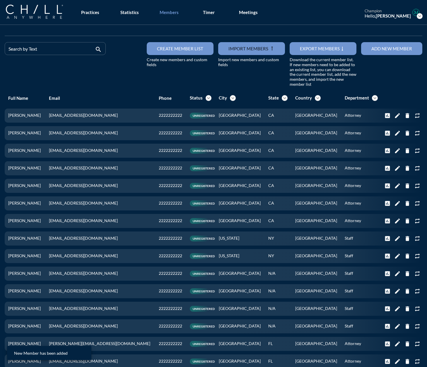
click at [236, 52] on button "Add new member" at bounding box center [391, 48] width 61 height 13
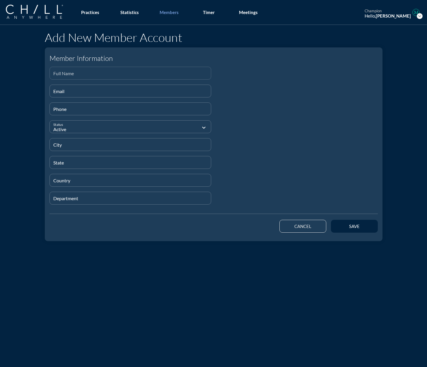
click at [71, 74] on input "Full Name" at bounding box center [130, 75] width 154 height 7
click at [62, 89] on div "Email" at bounding box center [130, 91] width 154 height 12
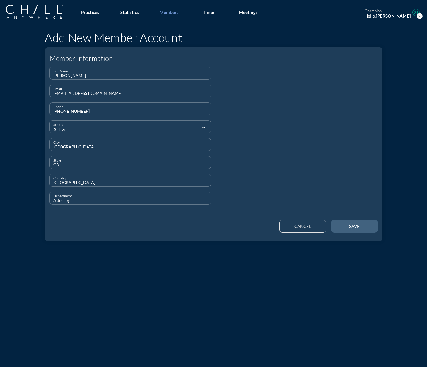
click at [236, 227] on button "save" at bounding box center [354, 226] width 47 height 13
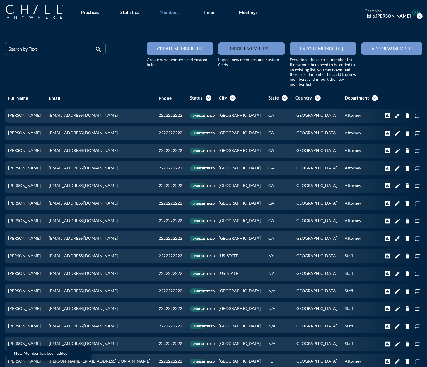
click at [236, 49] on button "Add new member" at bounding box center [391, 48] width 61 height 13
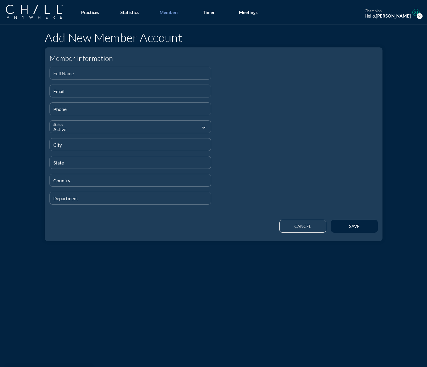
click at [65, 70] on div "Full Name" at bounding box center [130, 73] width 154 height 12
click at [57, 91] on input "Email" at bounding box center [130, 93] width 154 height 7
click at [54, 146] on input "[GEOGRAPHIC_DATA]" at bounding box center [130, 147] width 154 height 7
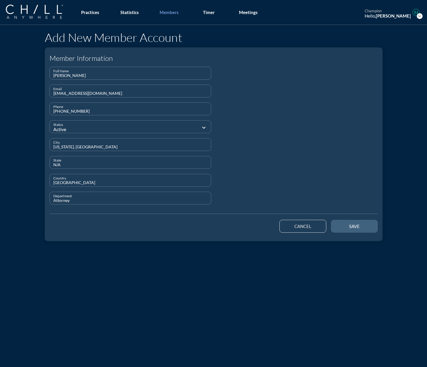
click at [236, 229] on button "save" at bounding box center [354, 226] width 47 height 13
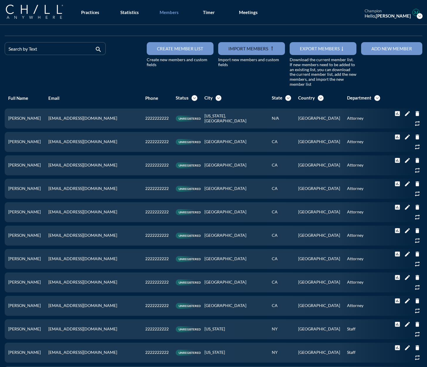
click at [236, 52] on button "Add new member" at bounding box center [391, 48] width 61 height 13
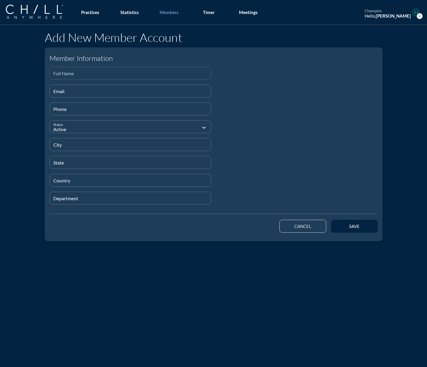
click at [71, 79] on input "Full Name" at bounding box center [130, 75] width 154 height 7
click at [96, 95] on input "Email" at bounding box center [130, 93] width 154 height 7
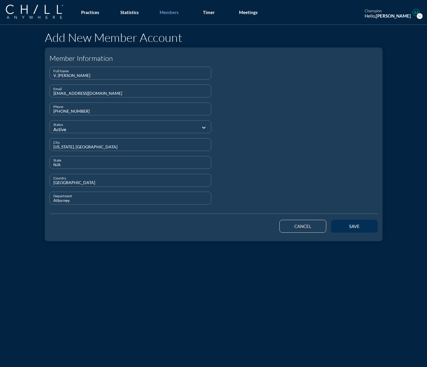
click at [236, 226] on div "save" at bounding box center [354, 226] width 26 height 5
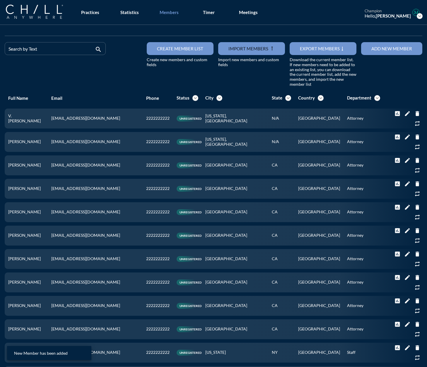
click at [236, 49] on button "Add new member" at bounding box center [391, 48] width 61 height 13
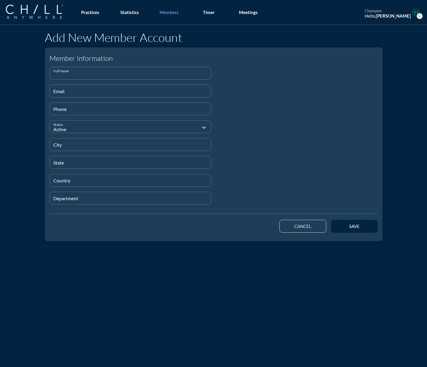
click at [61, 78] on input "Full Name" at bounding box center [130, 75] width 154 height 7
click at [59, 95] on input "Email" at bounding box center [130, 93] width 154 height 7
click at [236, 132] on div at bounding box center [297, 138] width 167 height 143
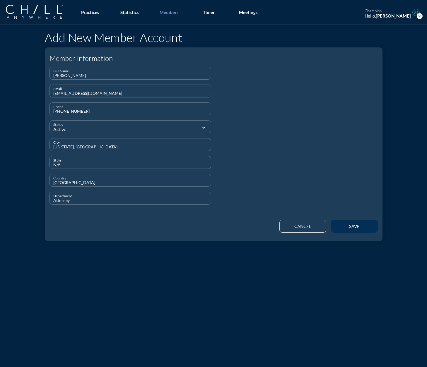
click at [236, 226] on button "save" at bounding box center [354, 226] width 47 height 13
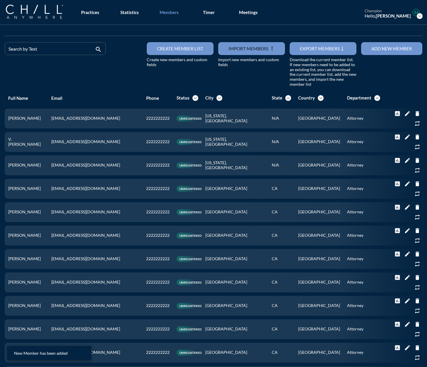
click at [236, 52] on button "Add new member" at bounding box center [391, 48] width 61 height 13
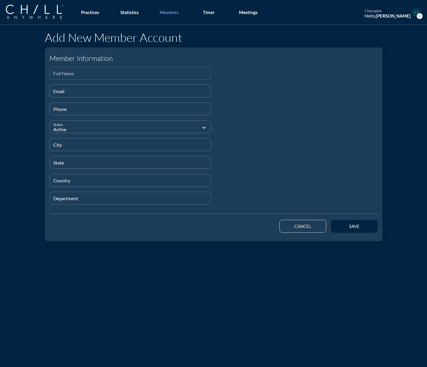
click at [50, 75] on div "Full Name" at bounding box center [131, 73] width 162 height 13
click at [65, 95] on input "Email" at bounding box center [130, 93] width 154 height 7
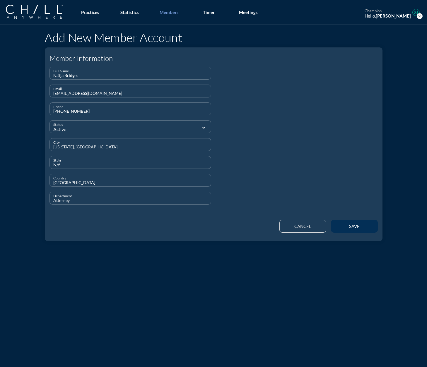
click at [236, 225] on div "save" at bounding box center [354, 226] width 26 height 5
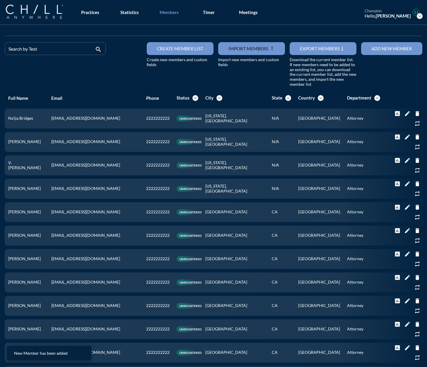
click at [236, 54] on button "Add new member" at bounding box center [391, 48] width 61 height 13
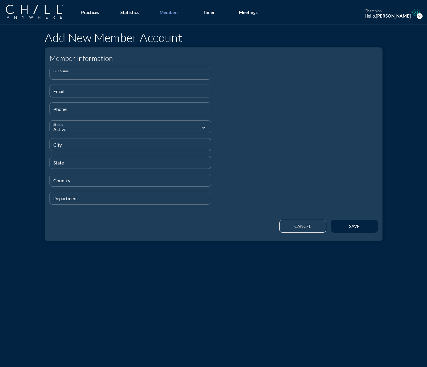
click at [72, 78] on input "Full Name" at bounding box center [130, 75] width 154 height 7
click at [58, 89] on div "Email" at bounding box center [130, 91] width 154 height 12
click at [236, 167] on div at bounding box center [297, 138] width 167 height 143
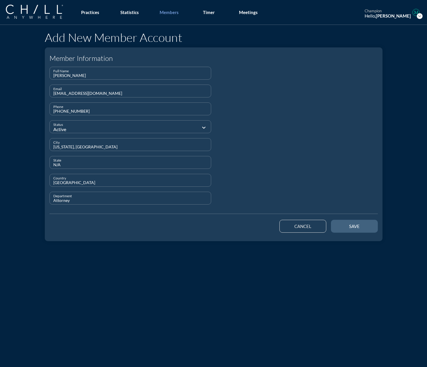
click at [236, 227] on div "save" at bounding box center [354, 226] width 26 height 5
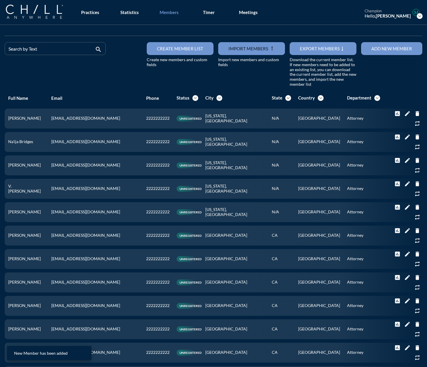
click at [236, 50] on div "Add new member" at bounding box center [391, 48] width 41 height 5
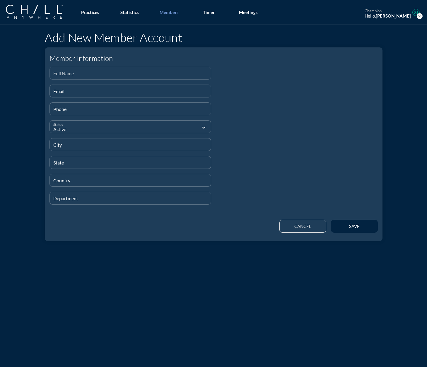
click at [64, 71] on div "Full Name" at bounding box center [130, 73] width 154 height 12
click at [75, 90] on input "Email" at bounding box center [130, 93] width 154 height 7
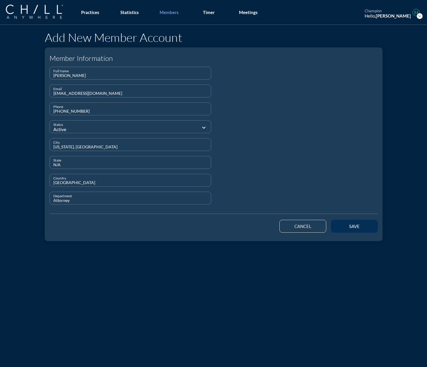
click at [236, 228] on button "save" at bounding box center [354, 226] width 47 height 13
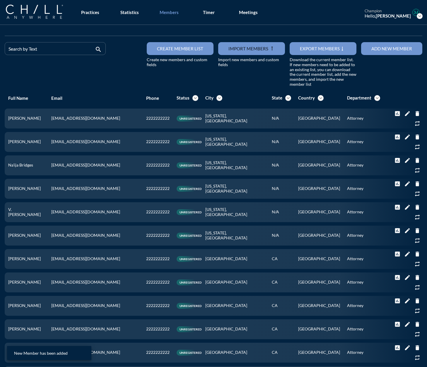
click at [236, 53] on button "Add new member" at bounding box center [391, 48] width 61 height 13
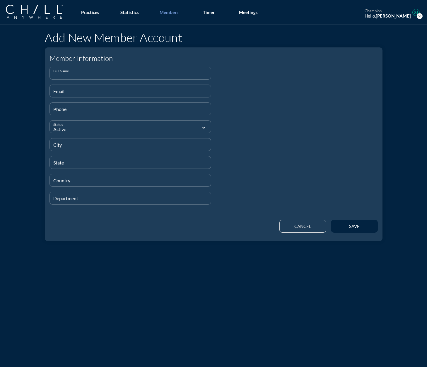
click at [89, 74] on input "Full Name" at bounding box center [130, 75] width 154 height 7
click at [78, 92] on input "Email" at bounding box center [130, 93] width 154 height 7
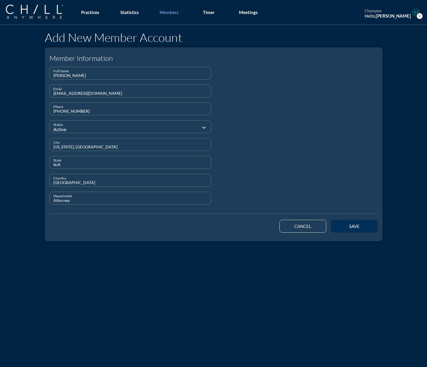
click at [236, 229] on button "save" at bounding box center [354, 226] width 47 height 13
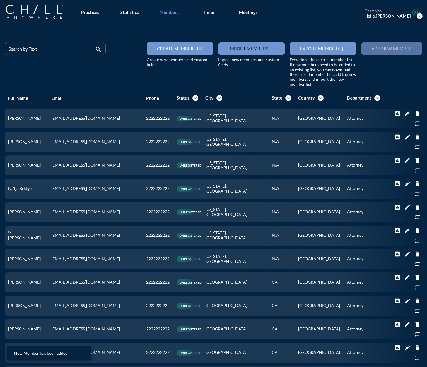
click at [236, 54] on button "Add new member" at bounding box center [391, 48] width 61 height 13
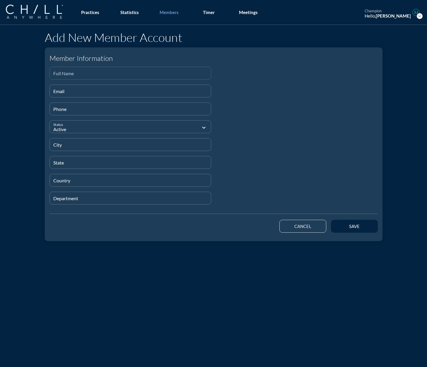
click at [69, 77] on input "Full Name" at bounding box center [130, 75] width 154 height 7
click at [70, 93] on input "Email" at bounding box center [130, 93] width 154 height 7
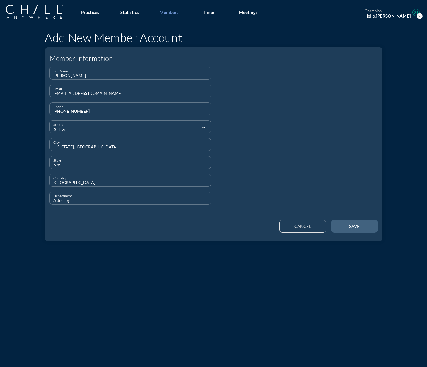
click at [236, 224] on div "save" at bounding box center [354, 226] width 26 height 5
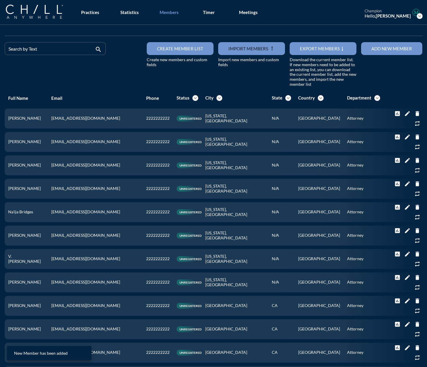
click at [236, 51] on button "Add new member" at bounding box center [391, 48] width 61 height 13
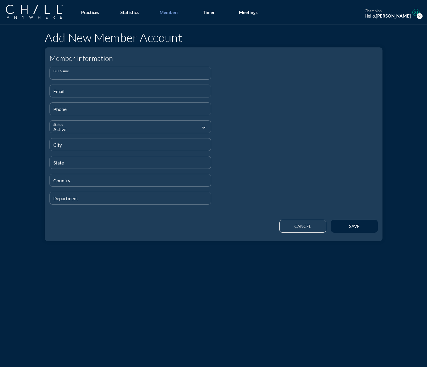
click at [105, 78] on input "Full Name" at bounding box center [130, 75] width 154 height 7
click at [119, 92] on input "Email" at bounding box center [130, 93] width 154 height 7
click at [236, 146] on div at bounding box center [297, 138] width 167 height 143
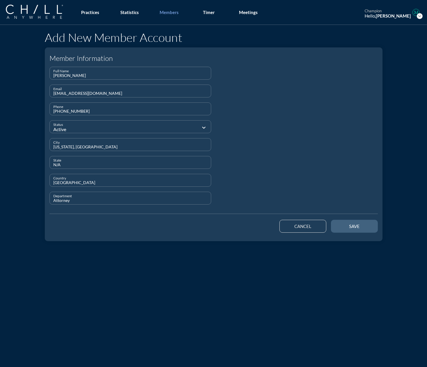
click at [236, 229] on button "save" at bounding box center [354, 226] width 47 height 13
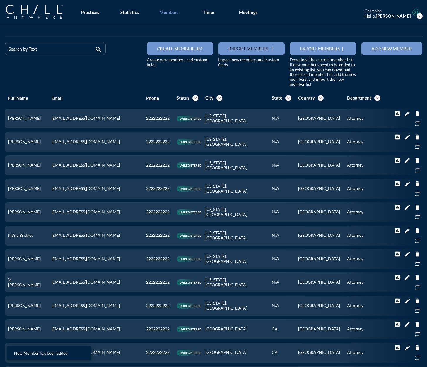
click at [236, 52] on button "Add new member" at bounding box center [391, 48] width 61 height 13
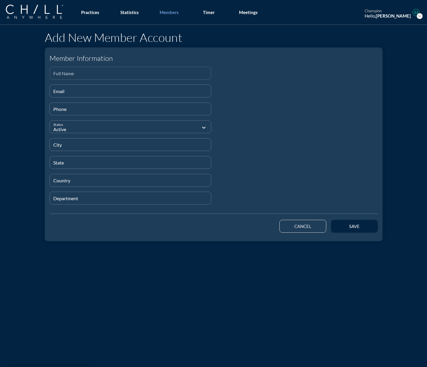
click at [144, 74] on input "Full Name" at bounding box center [130, 75] width 154 height 7
click at [89, 94] on input "Email" at bounding box center [130, 93] width 154 height 7
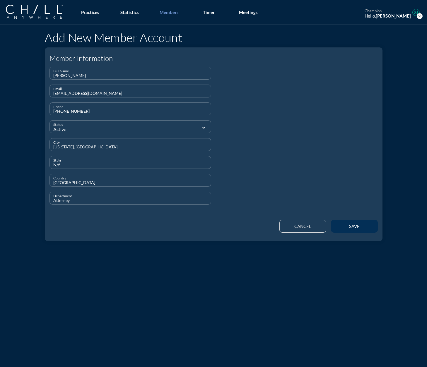
click at [236, 228] on div "save" at bounding box center [354, 226] width 26 height 5
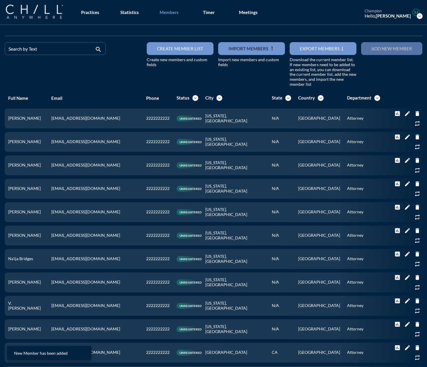
click at [236, 52] on button "Add new member" at bounding box center [391, 48] width 61 height 13
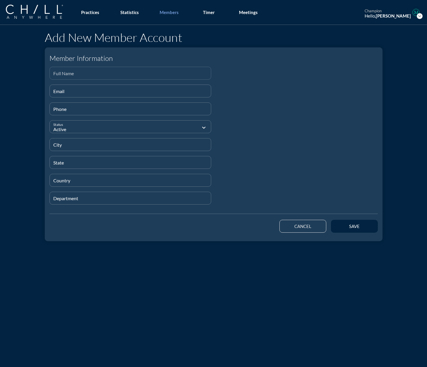
click at [110, 70] on div "Full Name" at bounding box center [130, 73] width 154 height 12
click at [127, 94] on input "Email" at bounding box center [130, 93] width 154 height 7
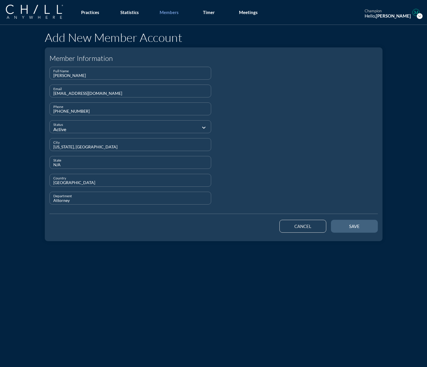
click at [236, 230] on button "save" at bounding box center [354, 226] width 47 height 13
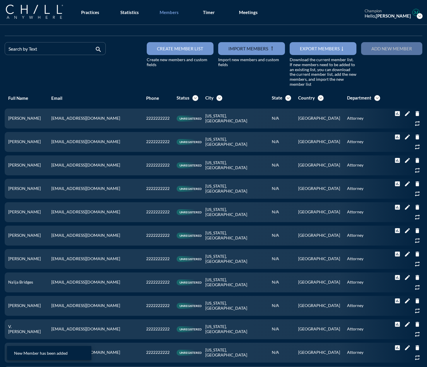
click at [236, 53] on button "Add new member" at bounding box center [391, 48] width 61 height 13
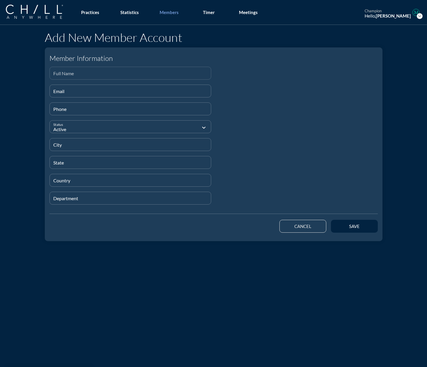
click at [70, 75] on input "Full Name" at bounding box center [130, 75] width 154 height 7
click at [106, 88] on div "Email" at bounding box center [130, 91] width 154 height 12
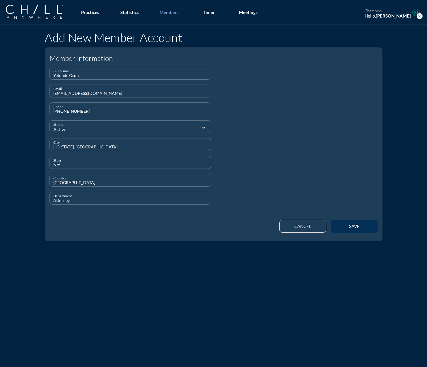
click at [236, 222] on button "save" at bounding box center [354, 226] width 47 height 13
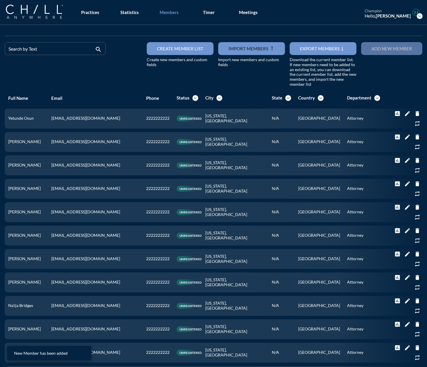
click at [236, 46] on div "Add new member" at bounding box center [391, 48] width 41 height 5
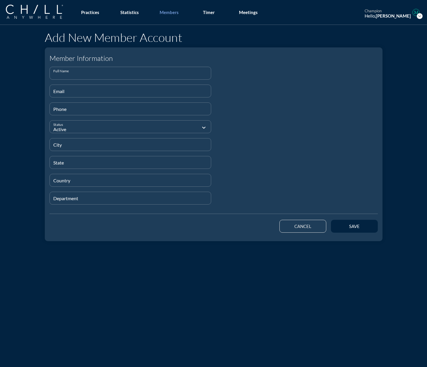
click at [81, 76] on input "Full Name" at bounding box center [130, 75] width 154 height 7
click at [103, 96] on input "Email" at bounding box center [130, 93] width 154 height 7
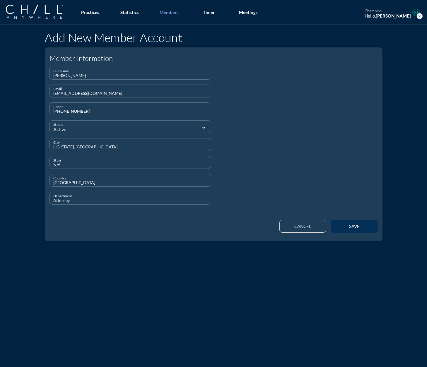
click at [236, 222] on button "save" at bounding box center [354, 226] width 47 height 13
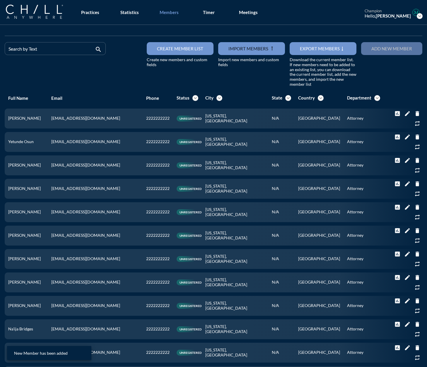
click at [236, 45] on button "Add new member" at bounding box center [391, 48] width 61 height 13
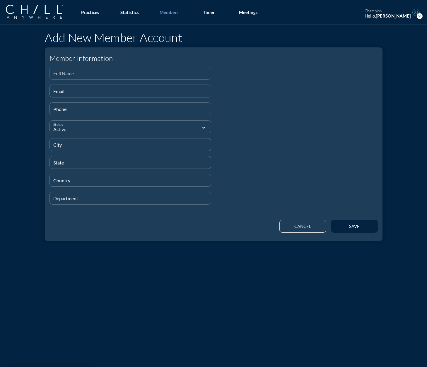
click at [68, 77] on input "Full Name" at bounding box center [130, 75] width 154 height 7
click at [91, 94] on input "Email" at bounding box center [130, 93] width 154 height 7
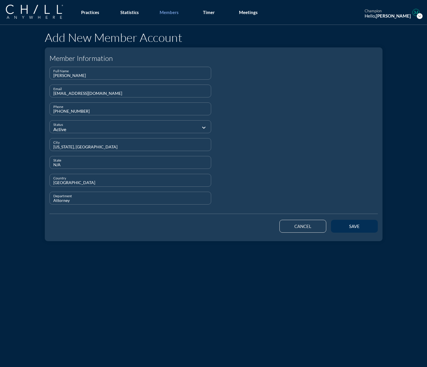
click at [236, 227] on div "save" at bounding box center [354, 226] width 26 height 5
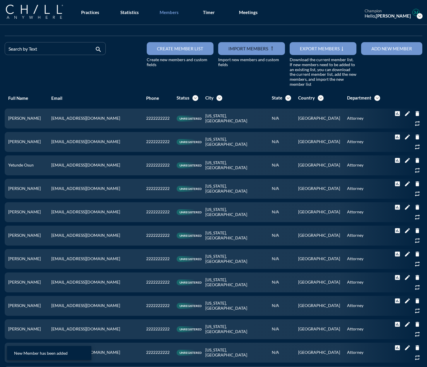
click at [236, 52] on button "Add new member" at bounding box center [391, 48] width 61 height 13
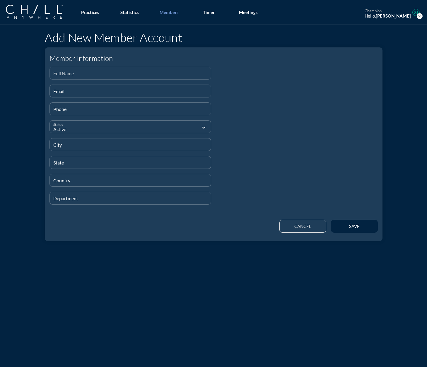
click at [74, 69] on div "Full Name" at bounding box center [130, 73] width 154 height 12
click at [86, 92] on input "Email" at bounding box center [130, 93] width 154 height 7
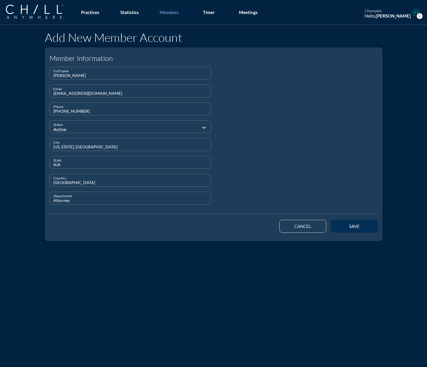
click at [236, 228] on button "save" at bounding box center [354, 226] width 47 height 13
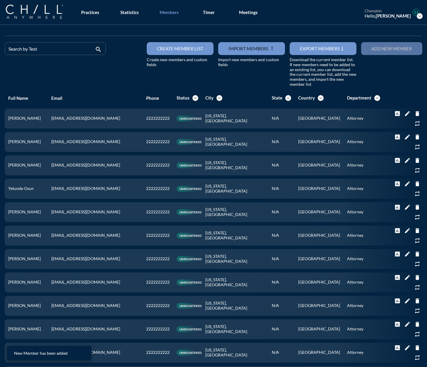
click at [236, 52] on button "Add new member" at bounding box center [391, 48] width 61 height 13
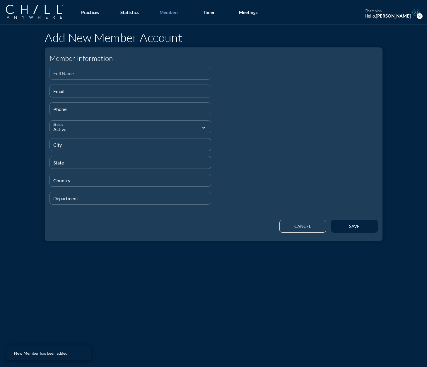
click at [62, 78] on input "Full Name" at bounding box center [130, 75] width 154 height 7
click at [54, 95] on input "Email" at bounding box center [130, 93] width 154 height 7
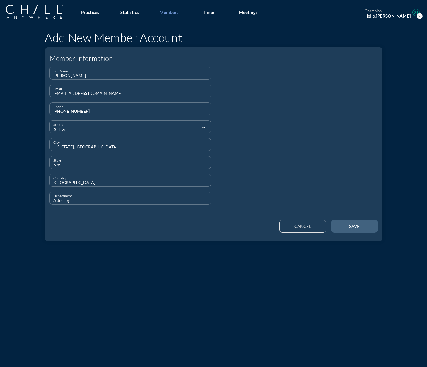
click at [236, 223] on button "save" at bounding box center [354, 226] width 47 height 13
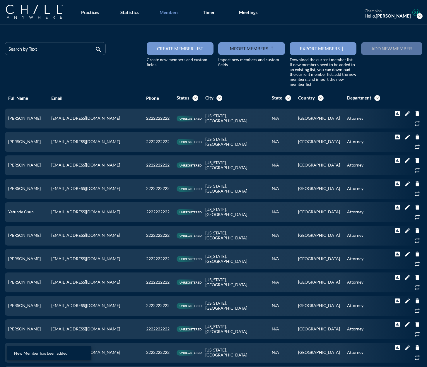
click at [236, 52] on button "Add new member" at bounding box center [391, 48] width 61 height 13
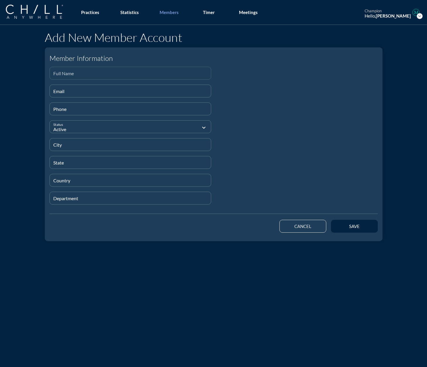
click at [53, 75] on input "Full Name" at bounding box center [130, 75] width 154 height 7
click at [54, 95] on input "Email" at bounding box center [130, 93] width 154 height 7
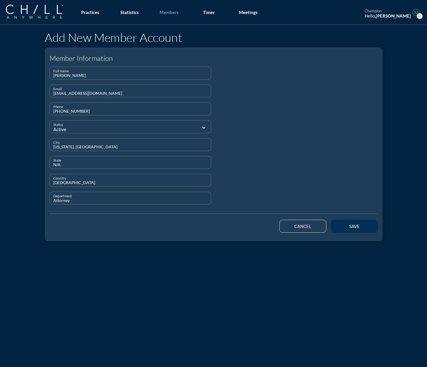
click at [236, 223] on button "save" at bounding box center [354, 226] width 47 height 13
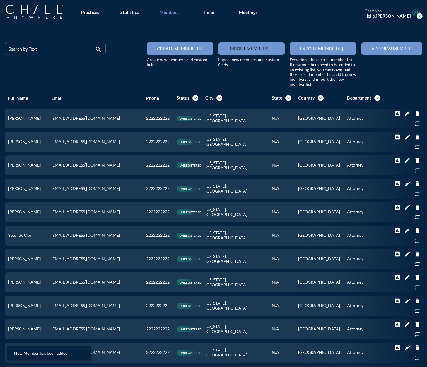
click at [236, 53] on button "Add new member" at bounding box center [391, 48] width 61 height 13
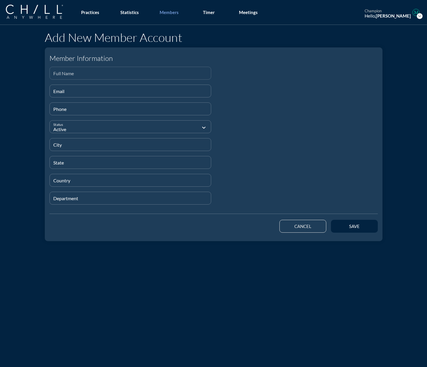
click at [106, 73] on input "Full Name" at bounding box center [130, 75] width 154 height 7
click at [88, 90] on input "Email" at bounding box center [130, 93] width 154 height 7
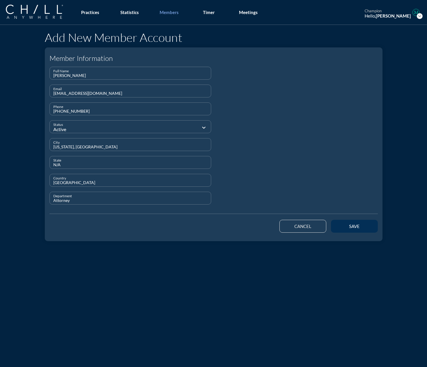
click at [236, 228] on div "save" at bounding box center [354, 226] width 26 height 5
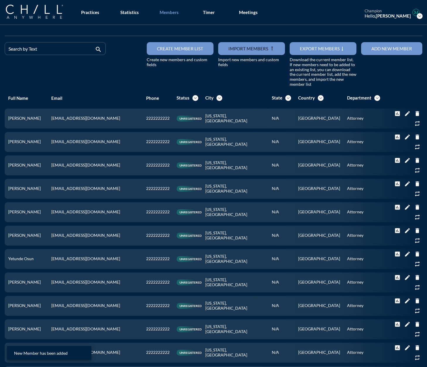
click at [236, 52] on button "Add new member" at bounding box center [391, 48] width 61 height 13
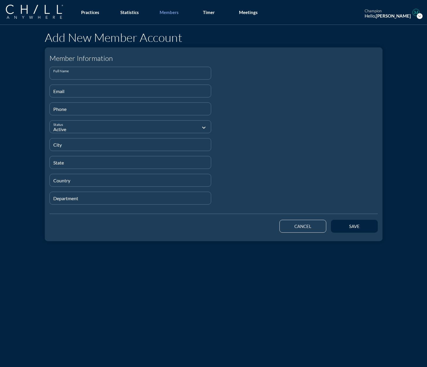
click at [148, 78] on input "Full Name" at bounding box center [130, 75] width 154 height 7
click at [104, 88] on div "Email" at bounding box center [130, 91] width 154 height 12
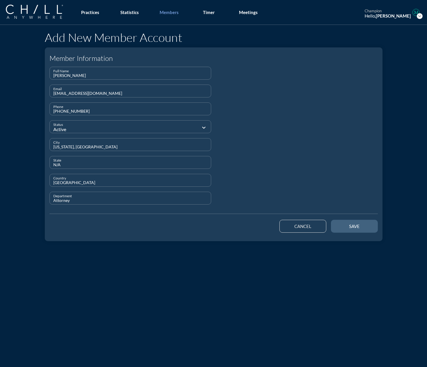
click at [236, 221] on button "save" at bounding box center [354, 226] width 47 height 13
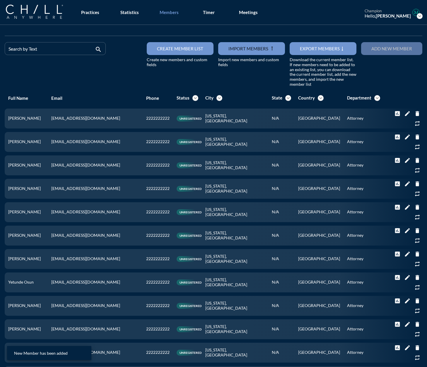
click at [236, 49] on div "Add new member" at bounding box center [391, 48] width 41 height 5
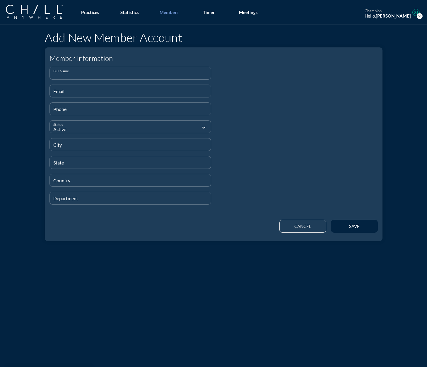
click at [103, 76] on input "Full Name" at bounding box center [130, 75] width 154 height 7
click at [93, 88] on div "Email" at bounding box center [130, 91] width 154 height 12
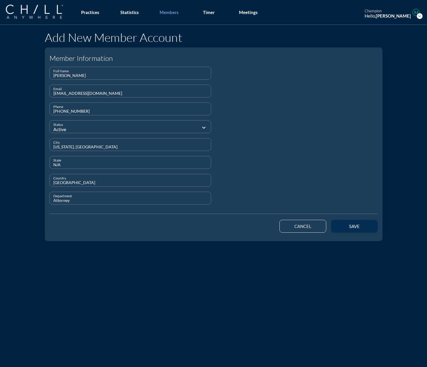
click at [236, 226] on button "save" at bounding box center [354, 226] width 47 height 13
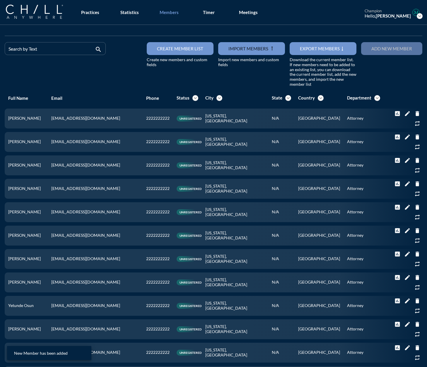
click at [236, 52] on button "Add new member" at bounding box center [391, 48] width 61 height 13
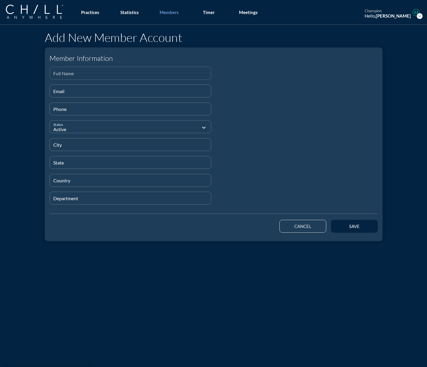
click at [54, 76] on input "Full Name" at bounding box center [130, 75] width 154 height 7
click at [62, 91] on input "Email" at bounding box center [130, 93] width 154 height 7
click at [64, 147] on input "[US_STATE], [GEOGRAPHIC_DATA]" at bounding box center [130, 147] width 154 height 7
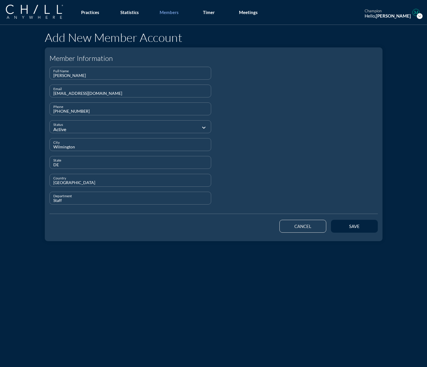
click at [236, 143] on div at bounding box center [297, 138] width 167 height 143
click at [236, 226] on div "save" at bounding box center [354, 226] width 26 height 5
